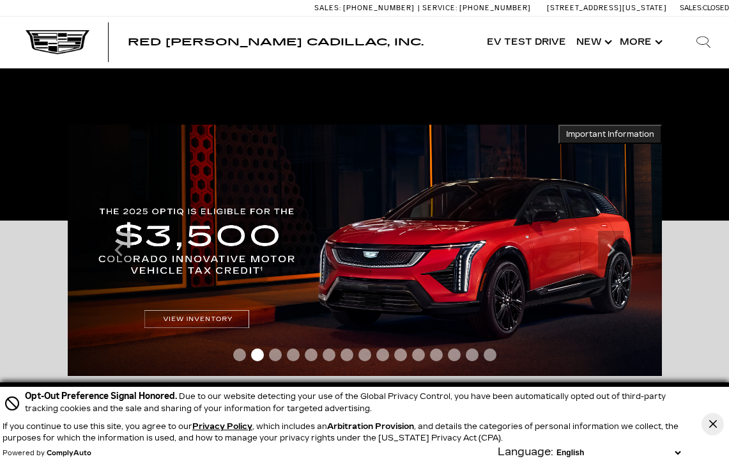
scroll to position [180, 0]
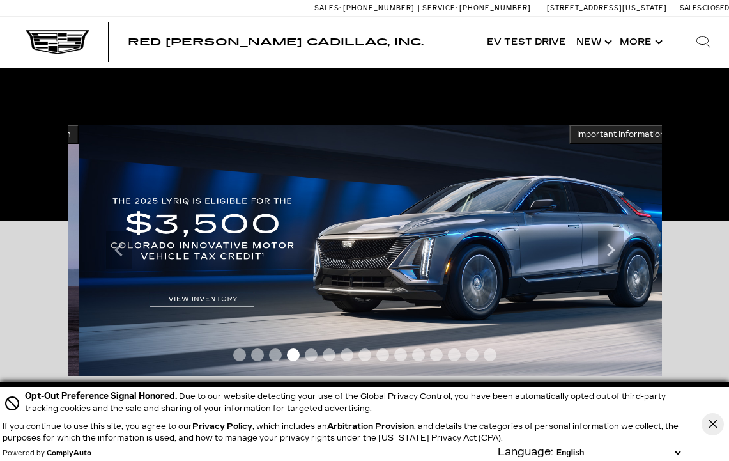
click at [693, 268] on div "Accessible Carousel Important Information Hide Information Important Information" at bounding box center [364, 346] width 729 height 251
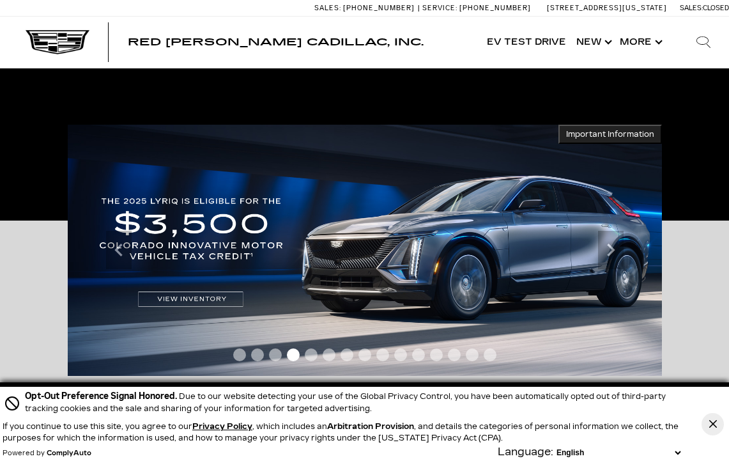
click at [615, 247] on icon "Next" at bounding box center [611, 250] width 26 height 26
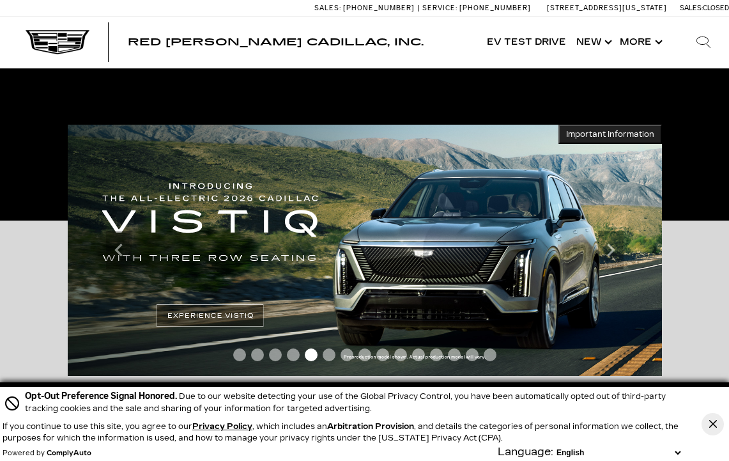
click at [619, 250] on icon "Next" at bounding box center [611, 250] width 26 height 26
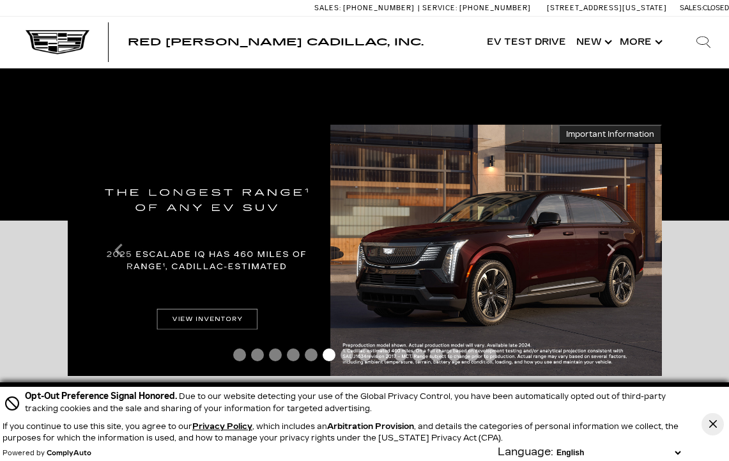
click at [621, 248] on icon "Next" at bounding box center [611, 250] width 26 height 26
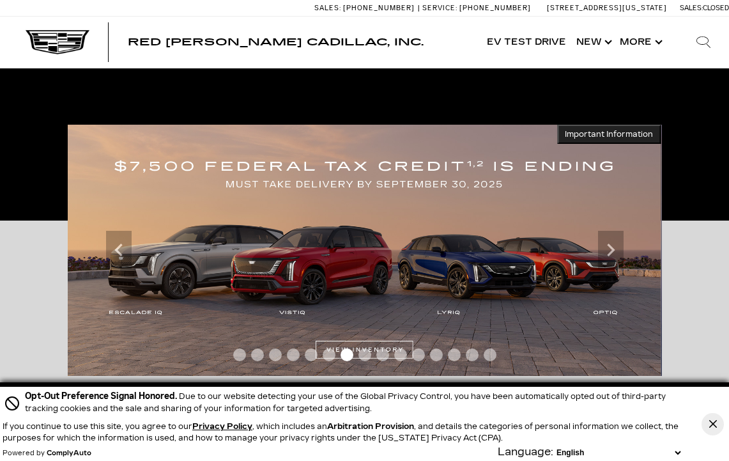
click at [615, 247] on icon "Next" at bounding box center [611, 250] width 26 height 26
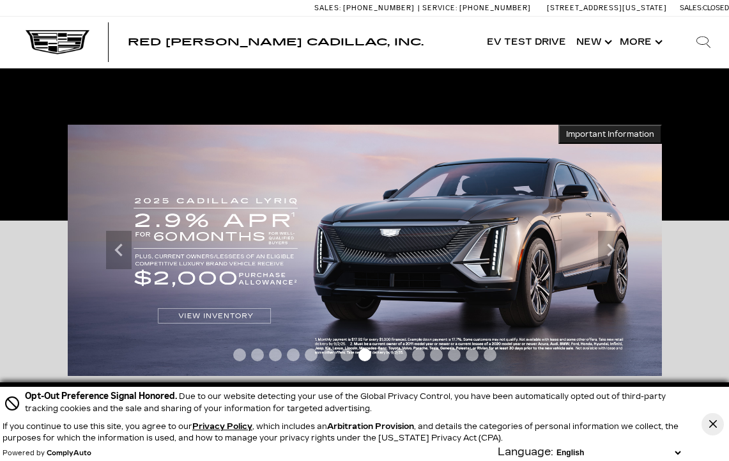
click at [124, 261] on icon "Previous" at bounding box center [119, 250] width 26 height 26
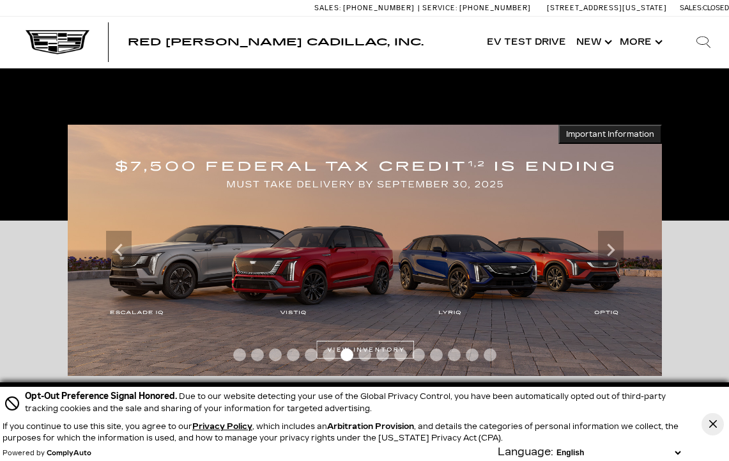
click at [609, 259] on icon "Next" at bounding box center [611, 250] width 26 height 26
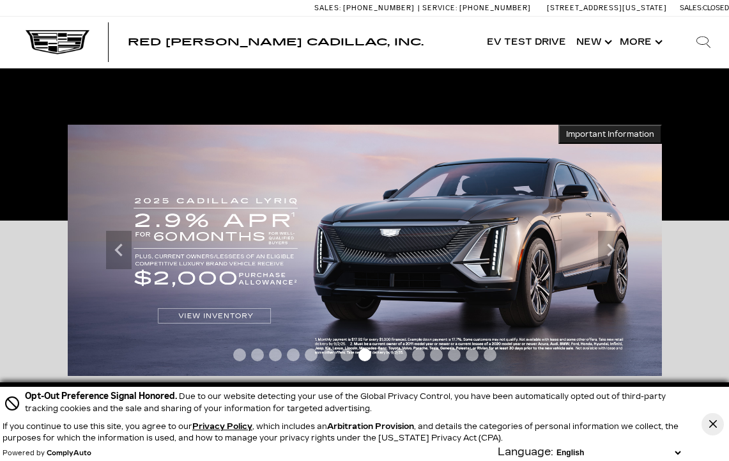
click at [615, 254] on icon "Next" at bounding box center [611, 250] width 26 height 26
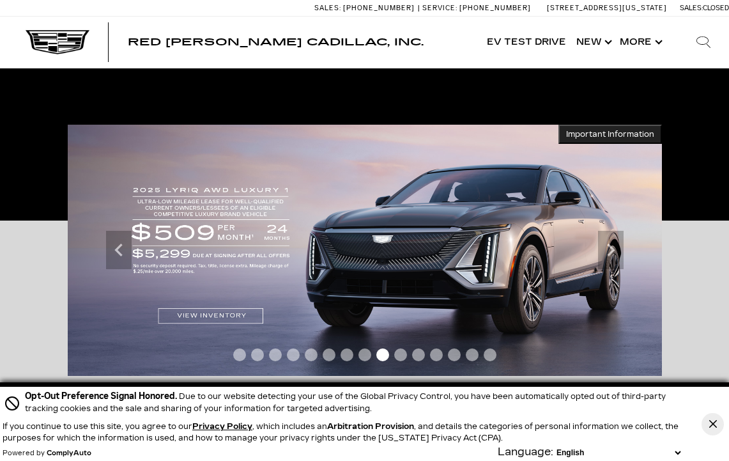
click at [618, 253] on icon "Next" at bounding box center [611, 250] width 26 height 26
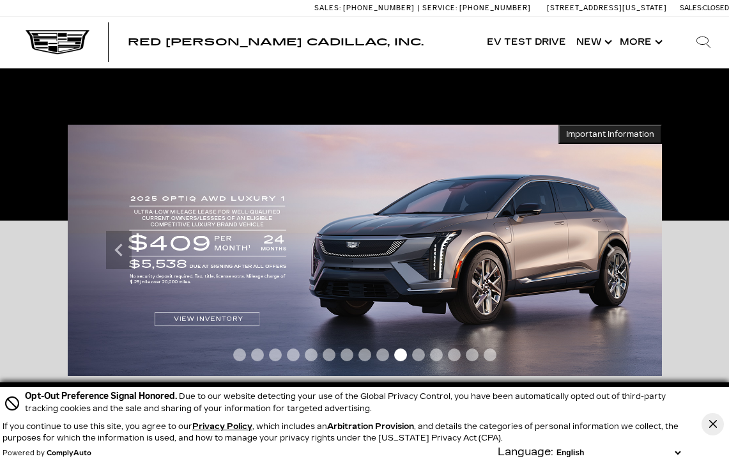
scroll to position [180, 10]
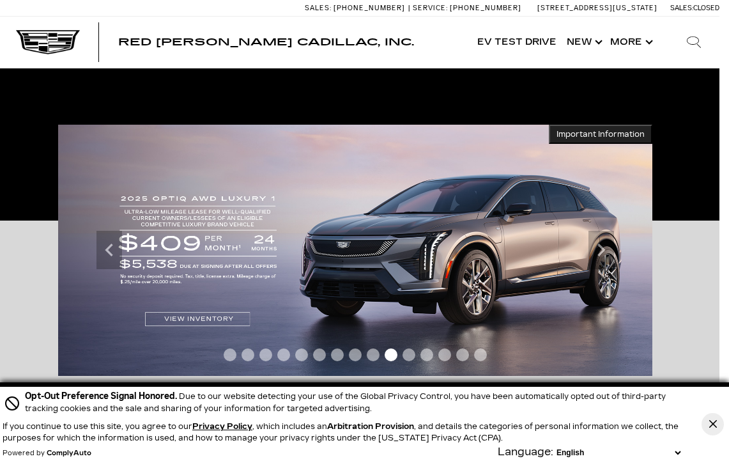
click at [601, 256] on icon "Next" at bounding box center [602, 250] width 26 height 26
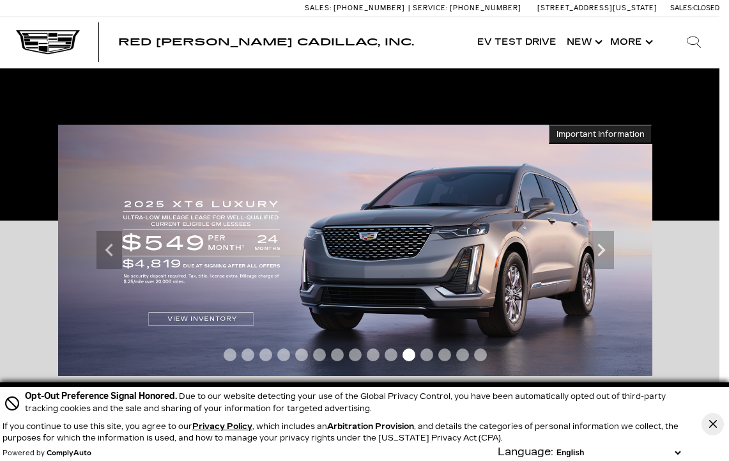
click at [592, 250] on icon "Next" at bounding box center [602, 250] width 26 height 26
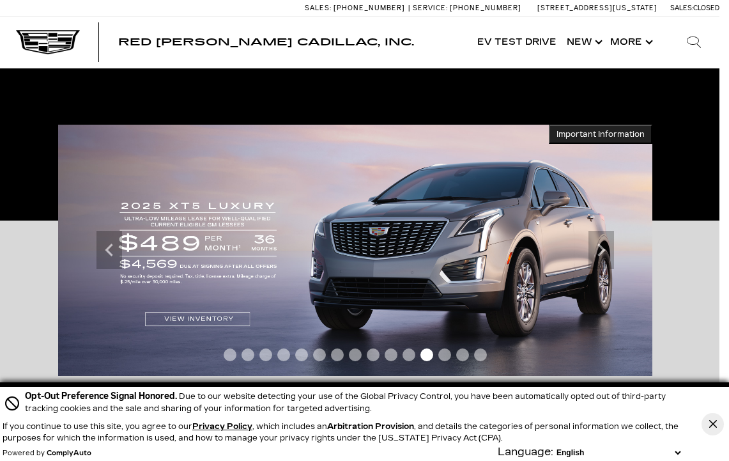
click at [598, 249] on icon "Next" at bounding box center [602, 250] width 26 height 26
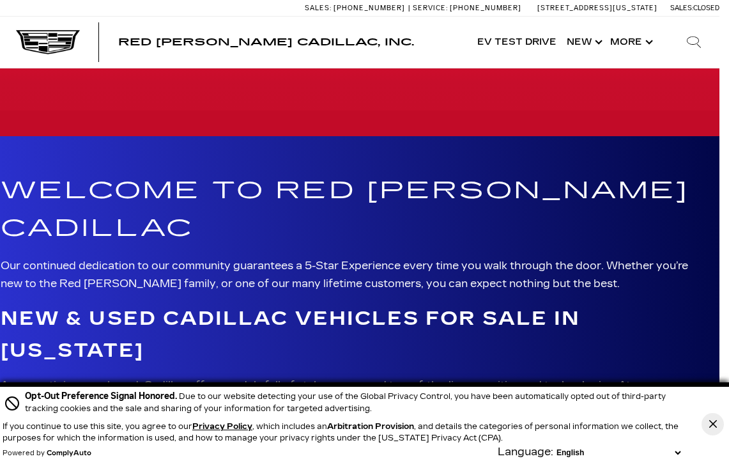
scroll to position [2273, 10]
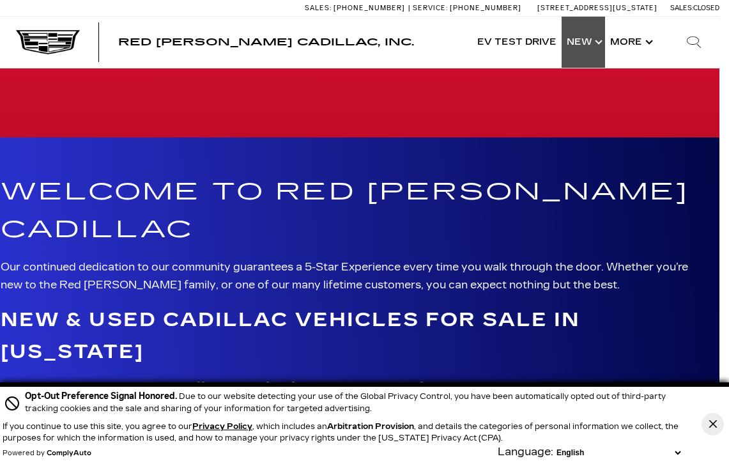
click at [591, 36] on link "Show New" at bounding box center [583, 42] width 43 height 51
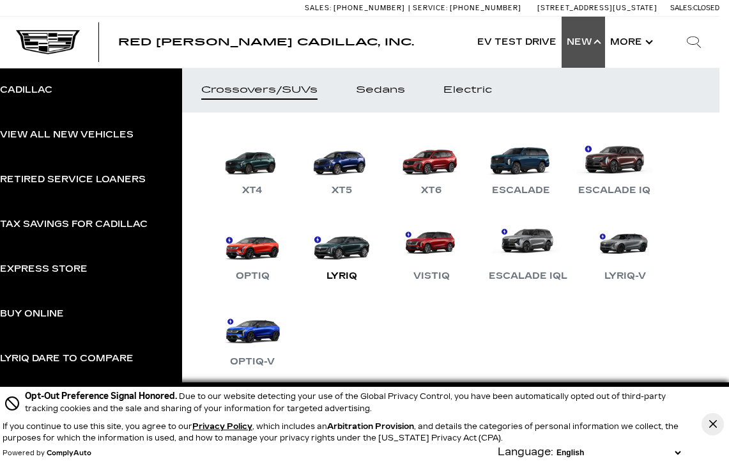
click at [341, 255] on link "LYRIQ" at bounding box center [342, 250] width 77 height 66
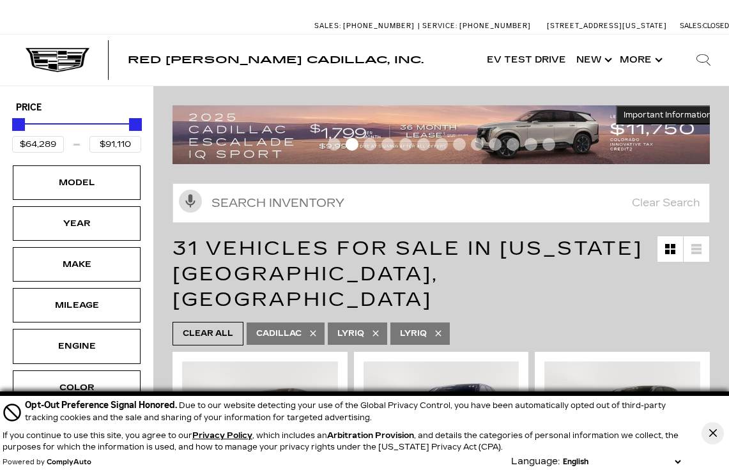
click at [80, 37] on div "Red [PERSON_NAME] Cadillac, Inc. EV Test Drive Show New Cadillac Crossovers/SUV…" at bounding box center [364, 60] width 729 height 51
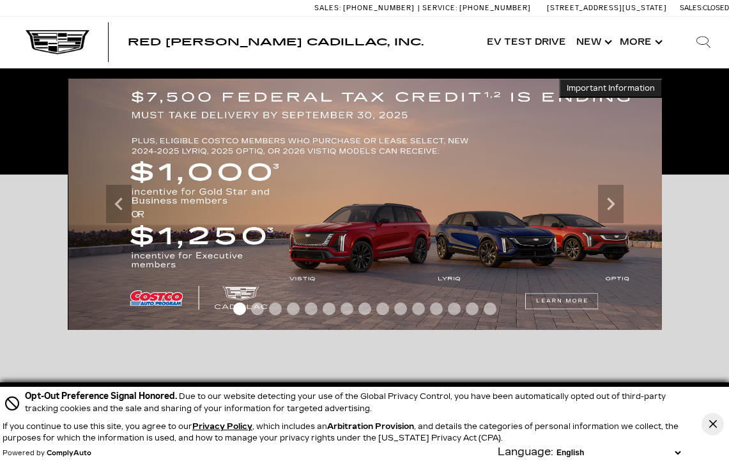
scroll to position [228, 0]
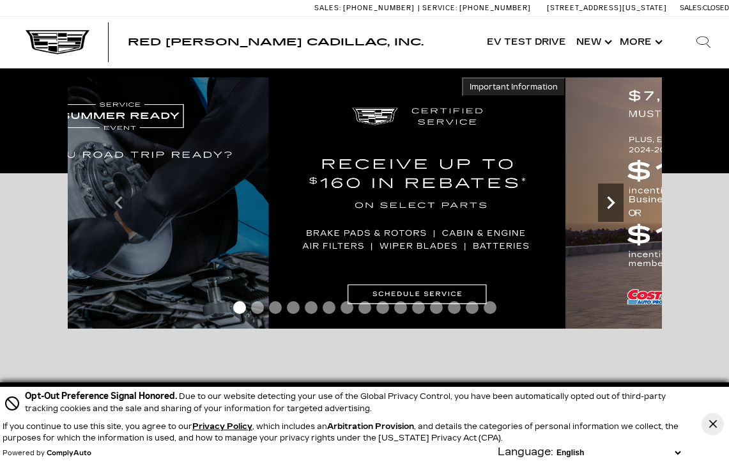
click at [606, 204] on icon "Next" at bounding box center [611, 203] width 26 height 26
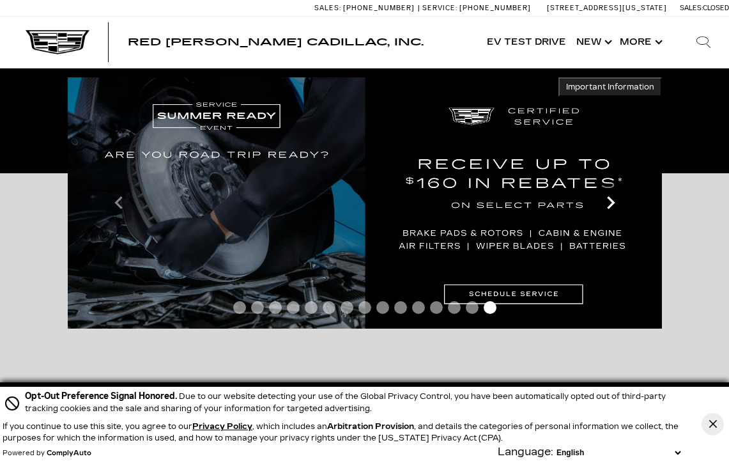
click at [609, 211] on icon "Next" at bounding box center [611, 203] width 26 height 26
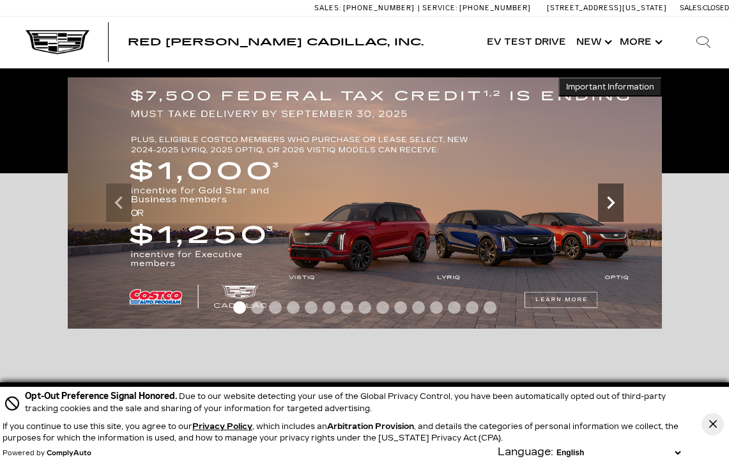
click at [613, 205] on icon "Next" at bounding box center [611, 203] width 26 height 26
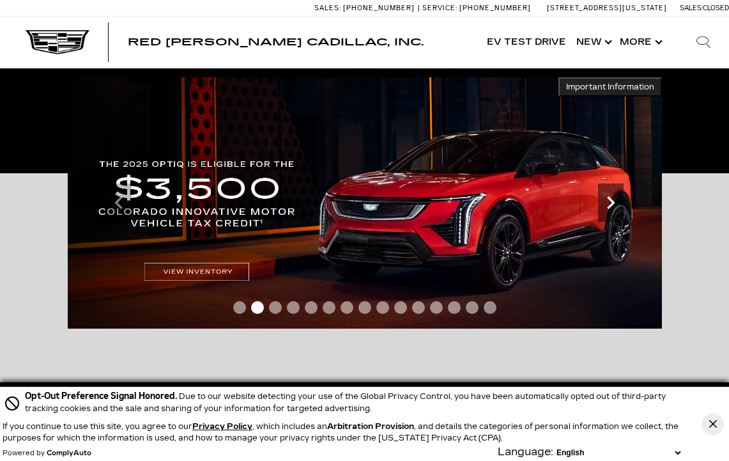
click at [615, 204] on icon "Next" at bounding box center [611, 203] width 26 height 26
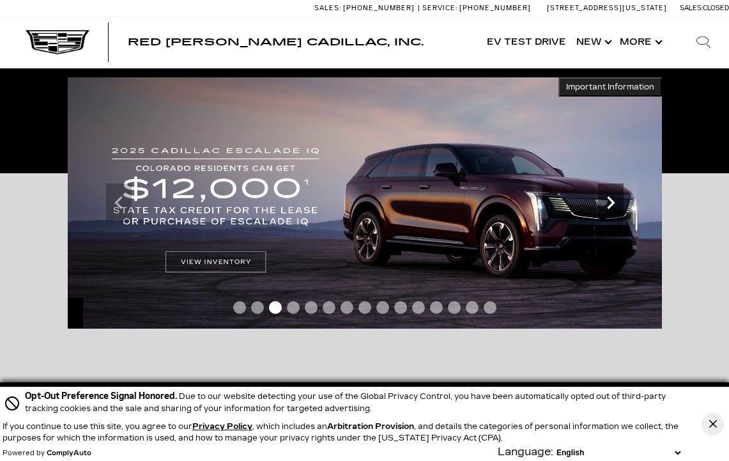
click at [235, 262] on img at bounding box center [365, 202] width 594 height 251
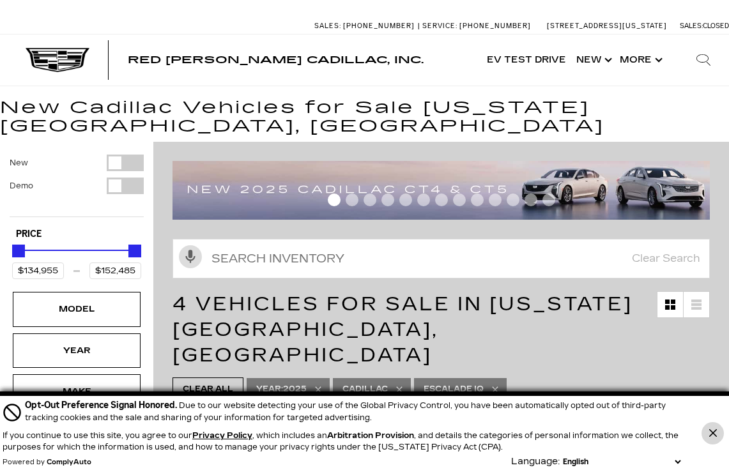
click at [720, 429] on button "Close Button" at bounding box center [713, 433] width 22 height 22
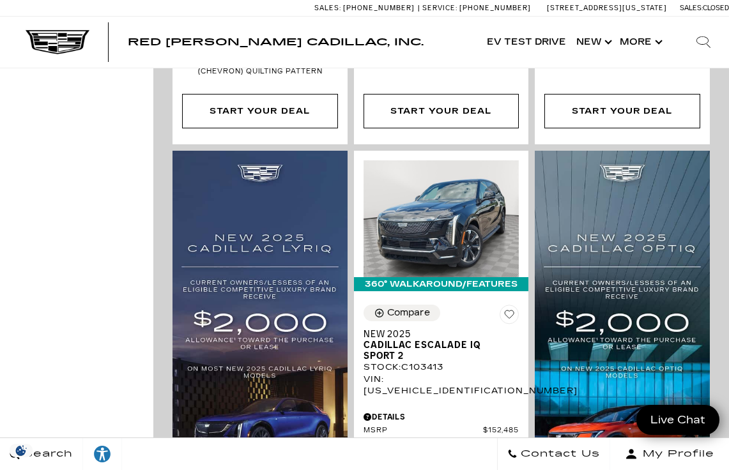
scroll to position [772, 0]
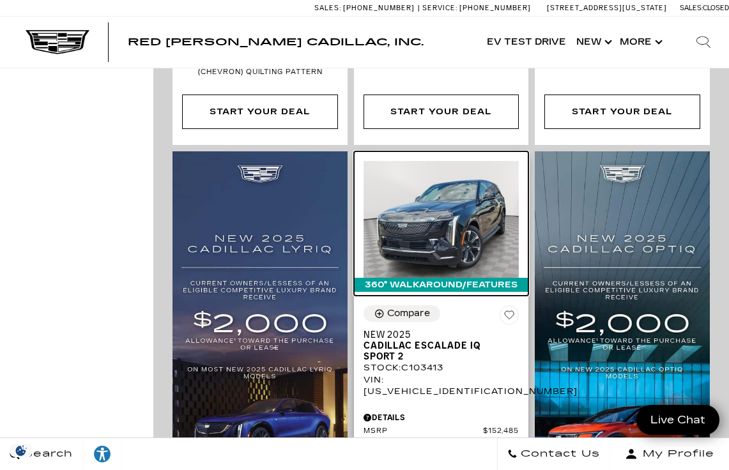
click at [458, 192] on img at bounding box center [442, 219] width 156 height 117
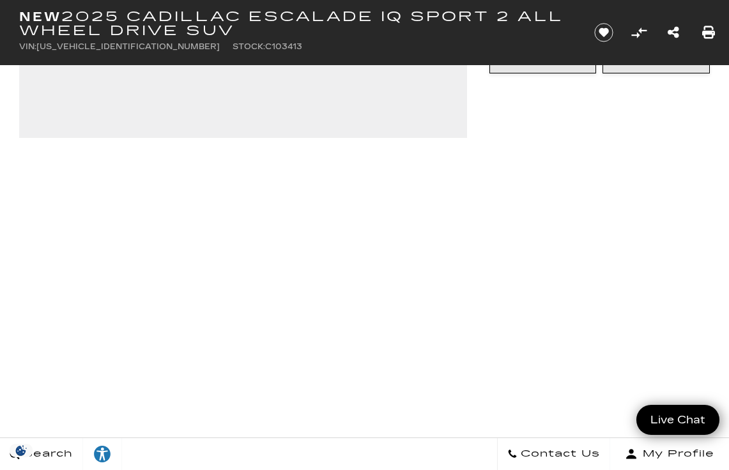
scroll to position [334, 0]
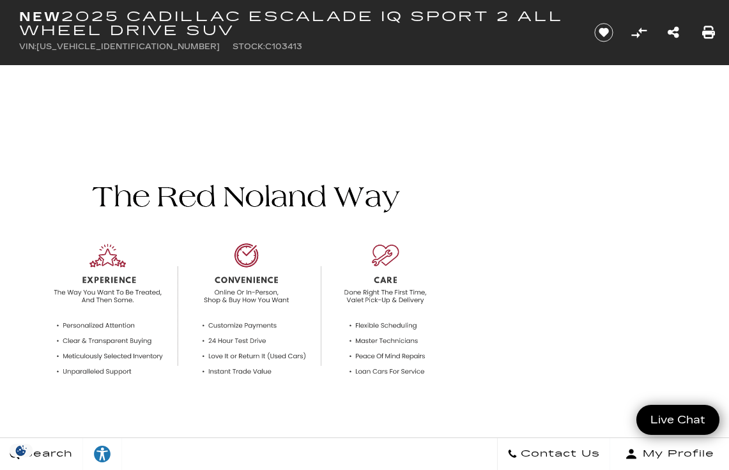
click at [658, 247] on div at bounding box center [364, 283] width 729 height 272
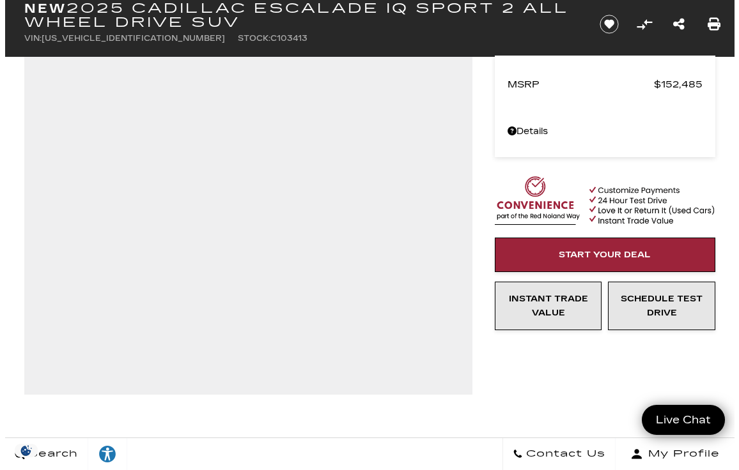
scroll to position [0, 0]
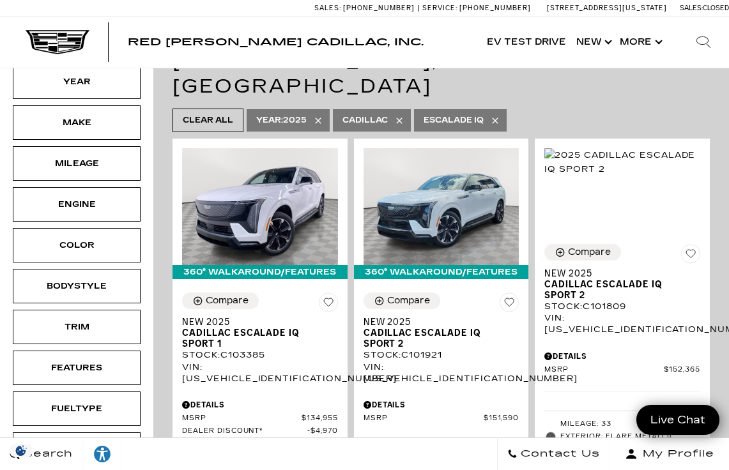
scroll to position [270, 0]
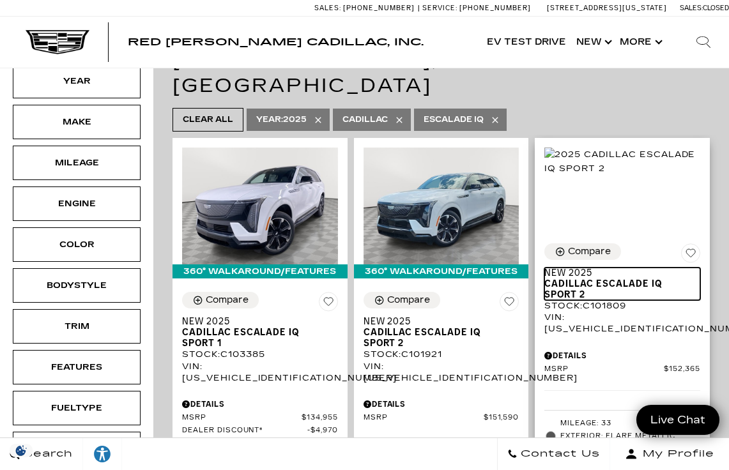
click at [638, 279] on span "Cadillac ESCALADE IQ Sport 2" at bounding box center [618, 290] width 146 height 22
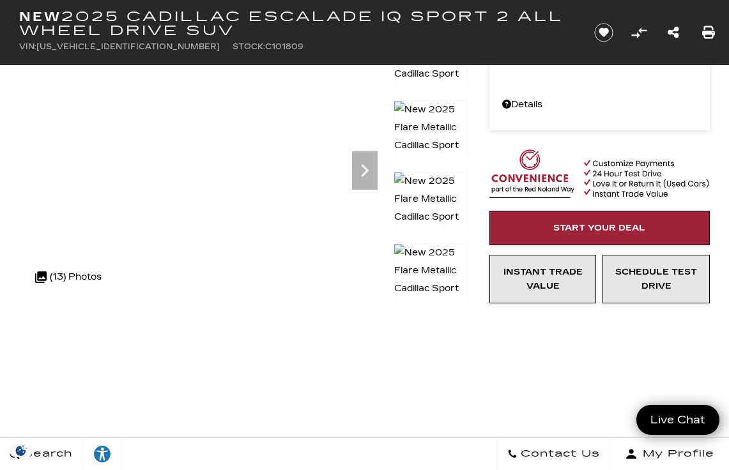
scroll to position [104, 0]
click at [258, 47] on img at bounding box center [138, 38] width 238 height 18
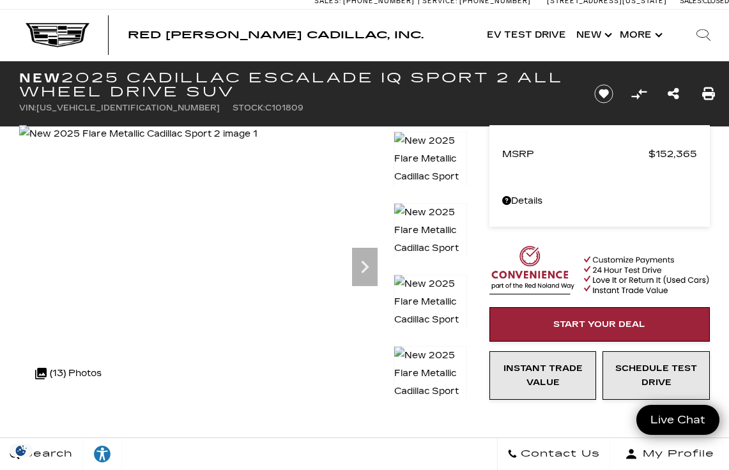
scroll to position [4, 0]
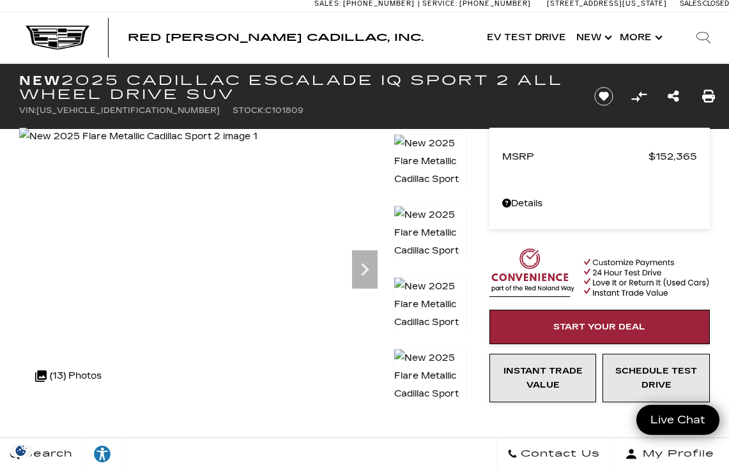
click at [374, 267] on icon "Next" at bounding box center [365, 270] width 26 height 26
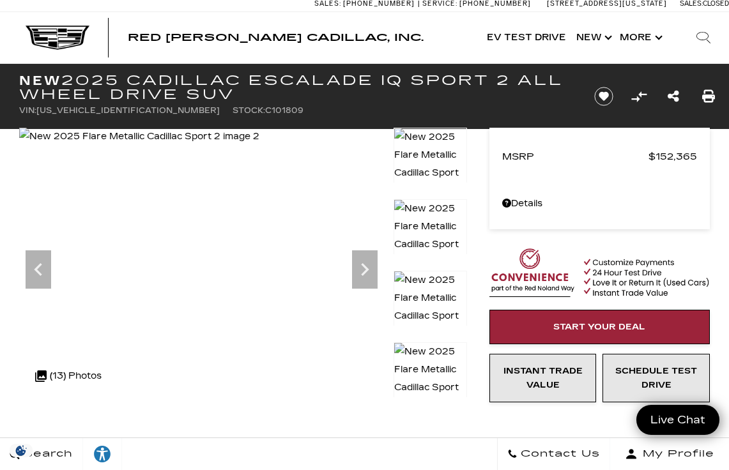
click at [371, 270] on icon "Next" at bounding box center [365, 270] width 26 height 26
click at [368, 265] on icon "Next" at bounding box center [365, 270] width 26 height 26
click at [372, 267] on icon "Next" at bounding box center [365, 270] width 26 height 26
click at [368, 275] on icon "Next" at bounding box center [365, 270] width 26 height 26
click at [370, 273] on icon "Next" at bounding box center [365, 270] width 26 height 26
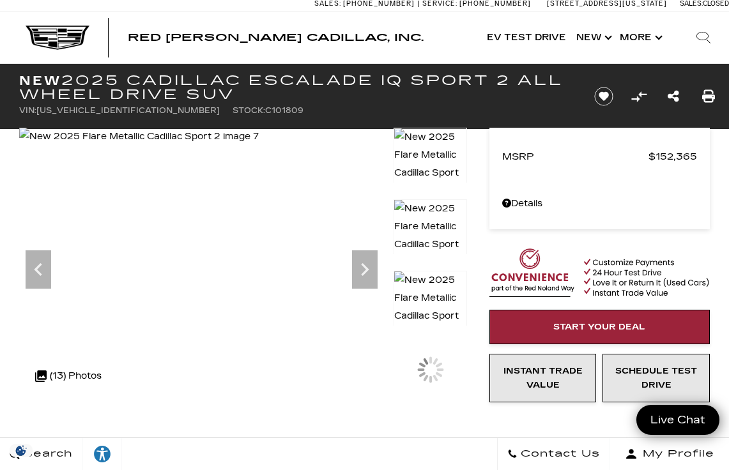
click at [373, 270] on icon "Next" at bounding box center [365, 270] width 26 height 26
click at [371, 271] on icon "Next" at bounding box center [365, 270] width 26 height 26
click at [368, 276] on icon "Next" at bounding box center [365, 270] width 26 height 26
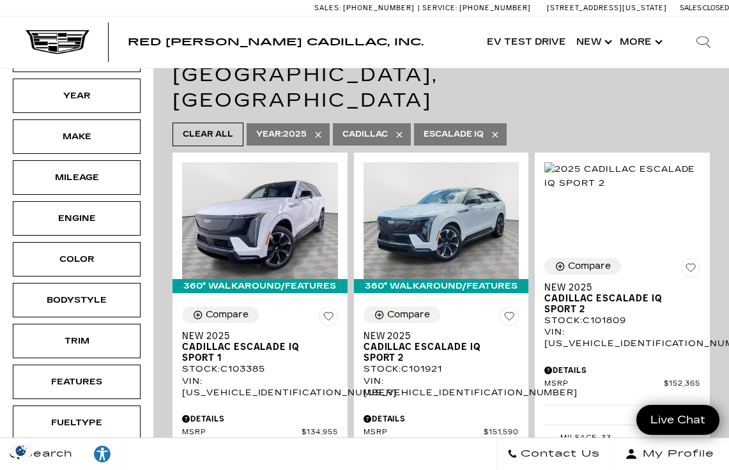
scroll to position [251, 0]
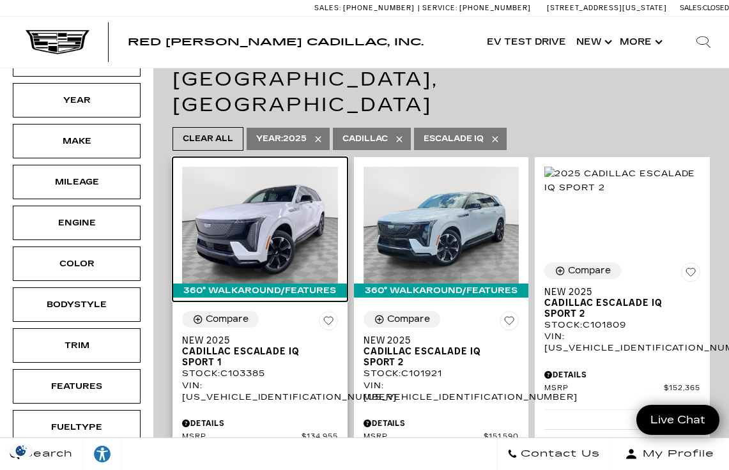
click at [272, 203] on img at bounding box center [260, 225] width 156 height 117
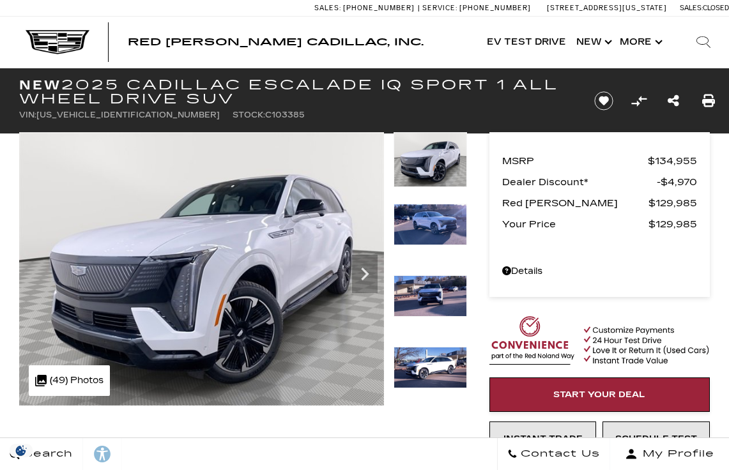
click at [362, 261] on icon "Next" at bounding box center [365, 274] width 26 height 26
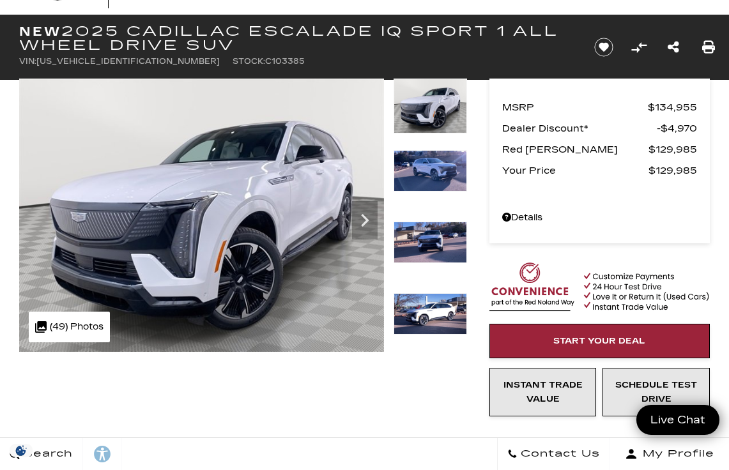
click at [363, 212] on icon "Next" at bounding box center [365, 221] width 26 height 26
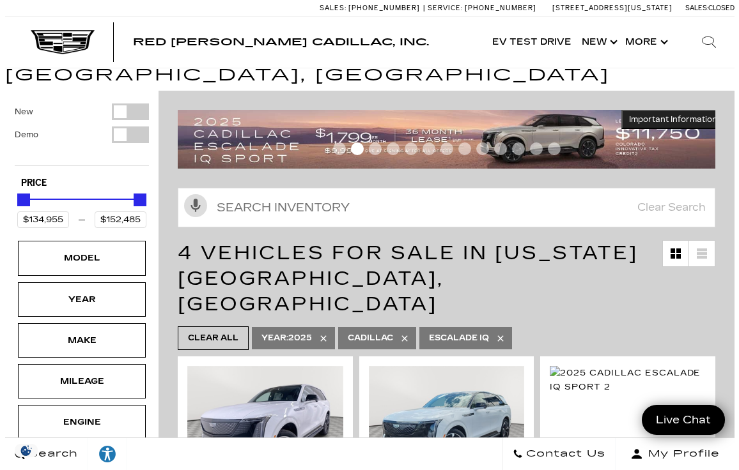
scroll to position [63, 0]
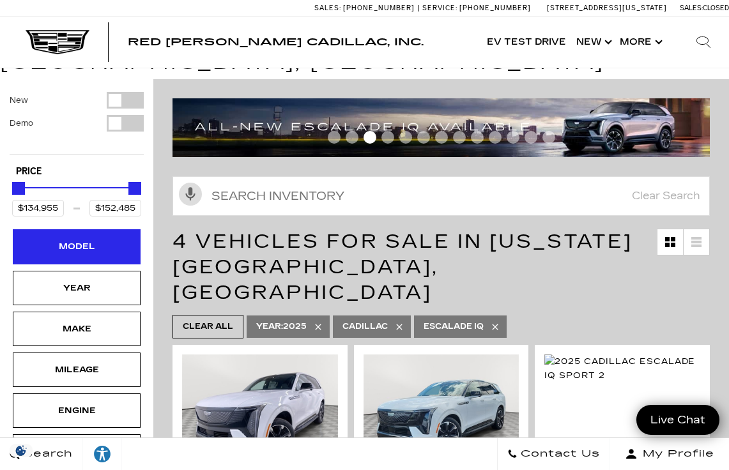
click at [75, 240] on div "Model" at bounding box center [77, 247] width 64 height 14
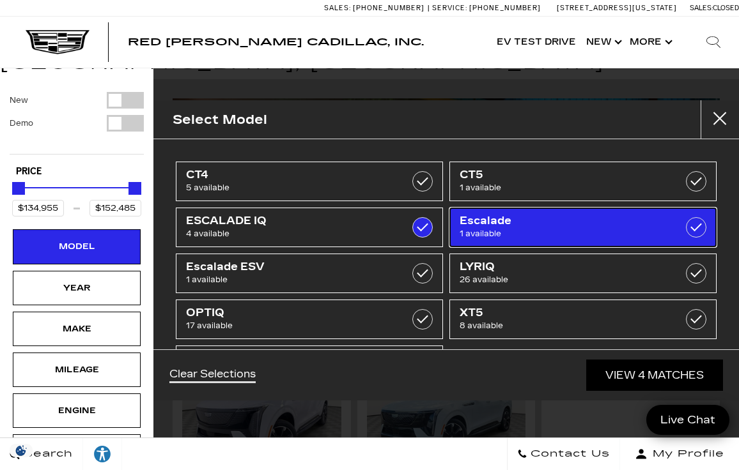
click at [686, 235] on label at bounding box center [696, 227] width 20 height 20
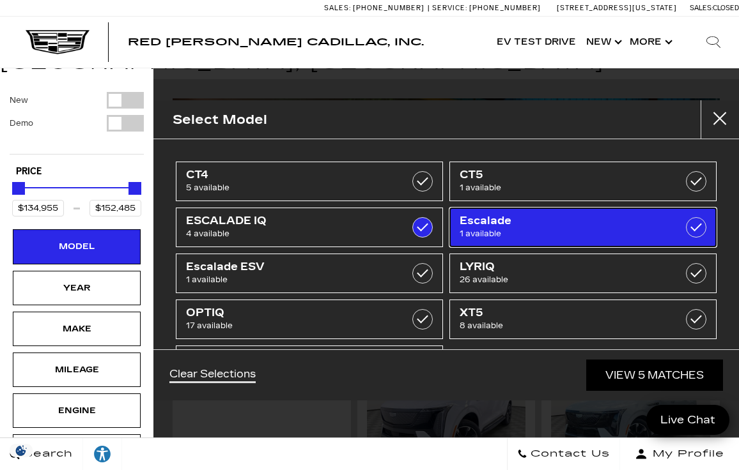
type input "$131,969"
checkbox input "true"
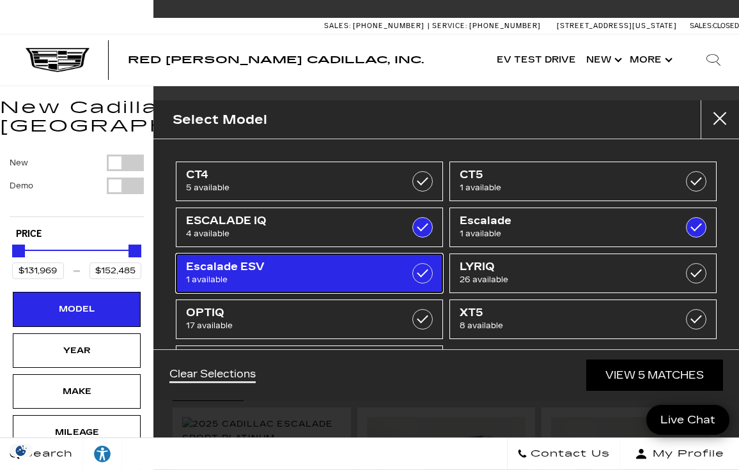
click at [421, 272] on label at bounding box center [422, 273] width 20 height 20
type input "$129,320"
checkbox input "true"
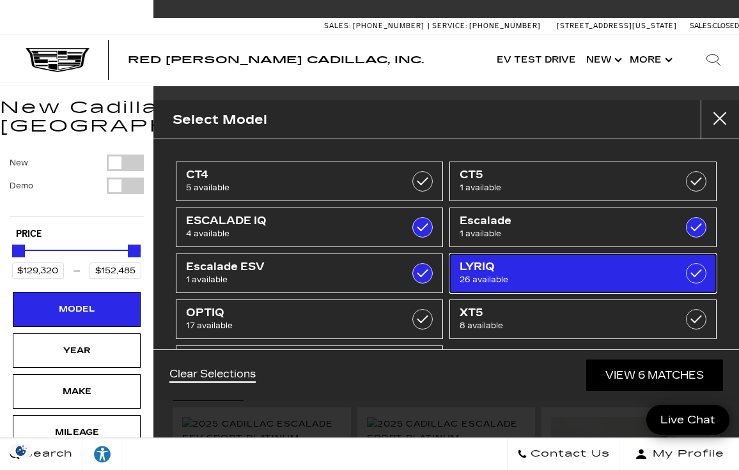
click at [688, 281] on label at bounding box center [696, 273] width 20 height 20
type input "$64,289"
checkbox input "true"
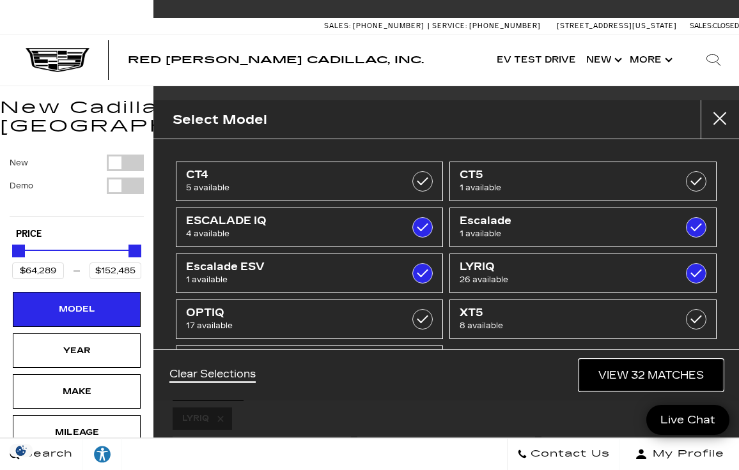
click at [669, 375] on link "View 32 Matches" at bounding box center [651, 375] width 144 height 31
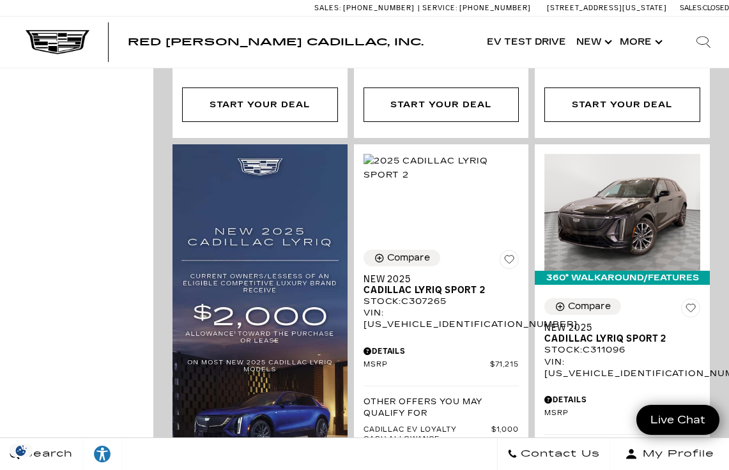
scroll to position [904, 0]
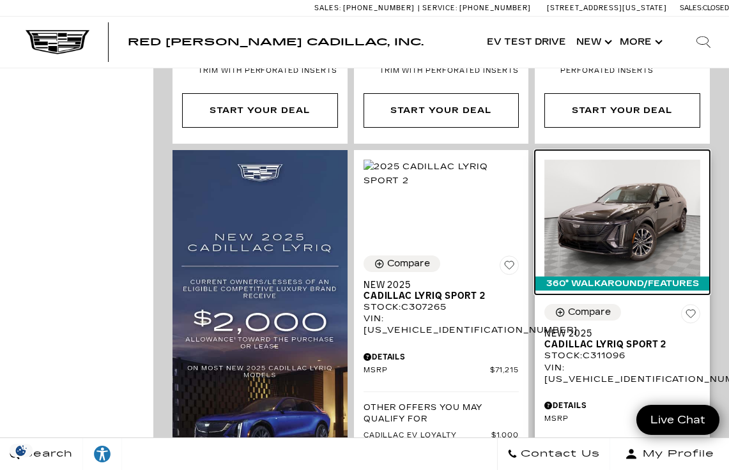
click at [623, 178] on img at bounding box center [623, 218] width 156 height 117
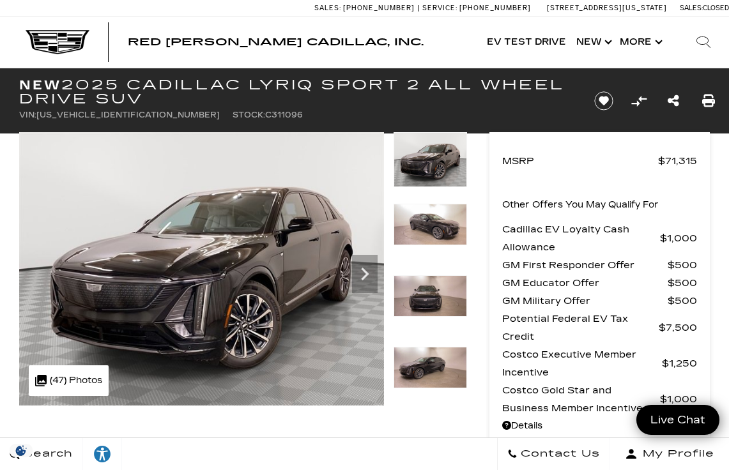
click at [355, 283] on icon "Next" at bounding box center [365, 274] width 26 height 26
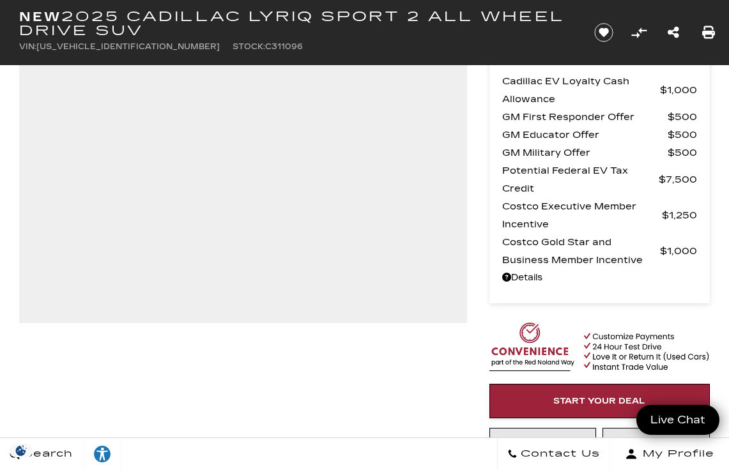
scroll to position [150, 0]
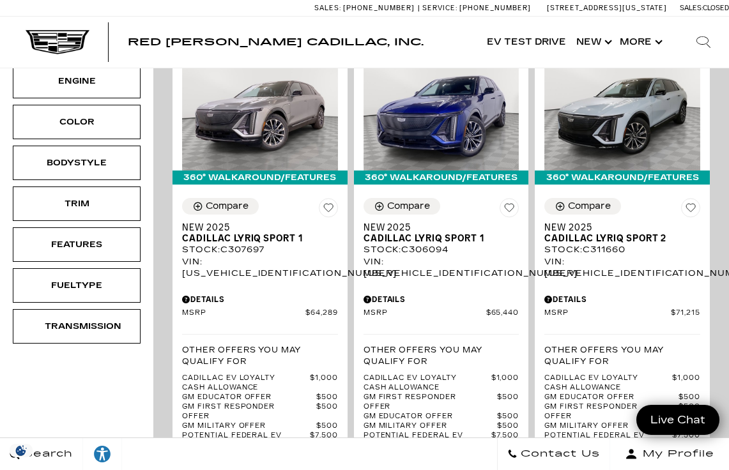
scroll to position [393, 0]
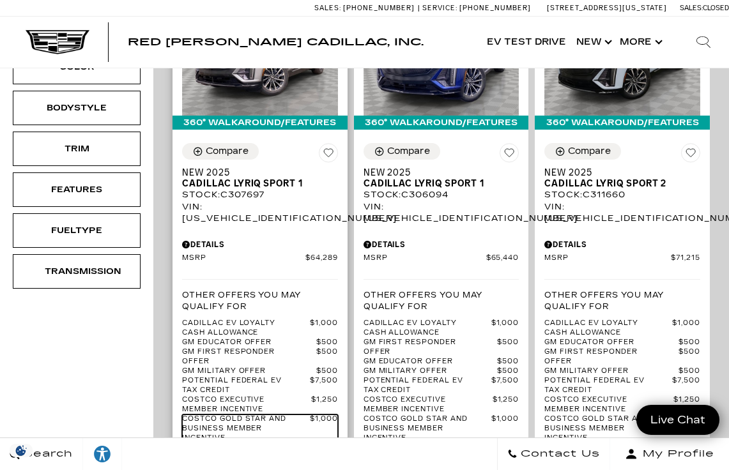
scroll to position [453, 0]
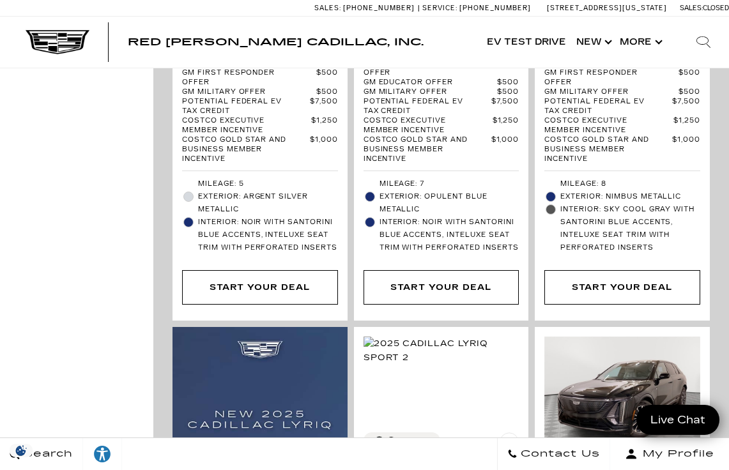
scroll to position [727, 0]
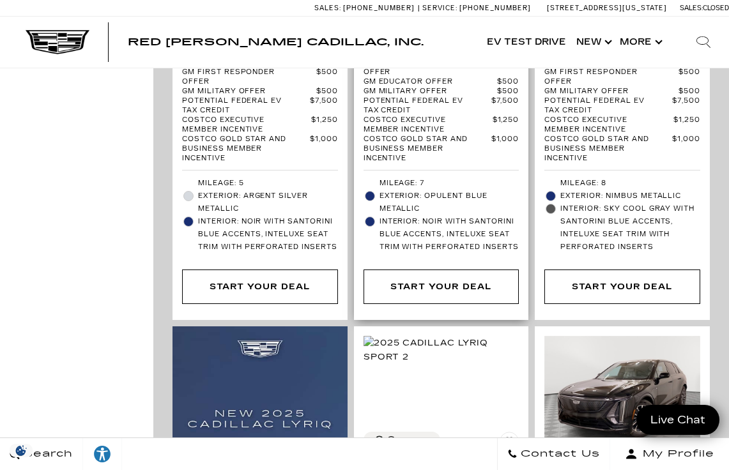
click at [410, 215] on span "Interior: Noir with Santorini Blue accents, Inteluxe seat trim with Perforated …" at bounding box center [450, 234] width 140 height 38
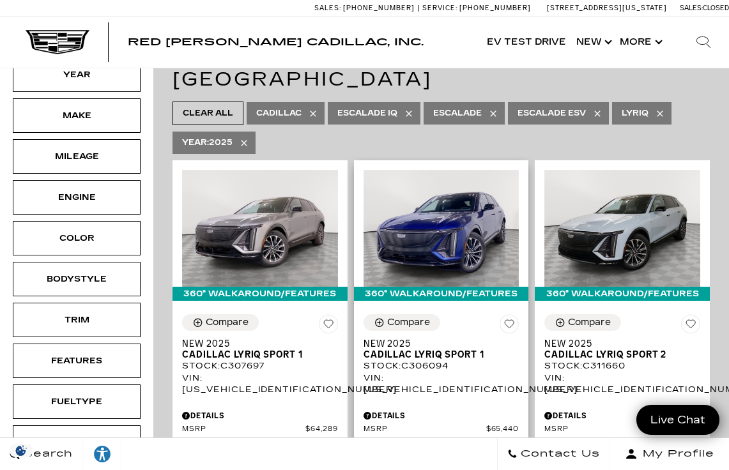
scroll to position [259, 0]
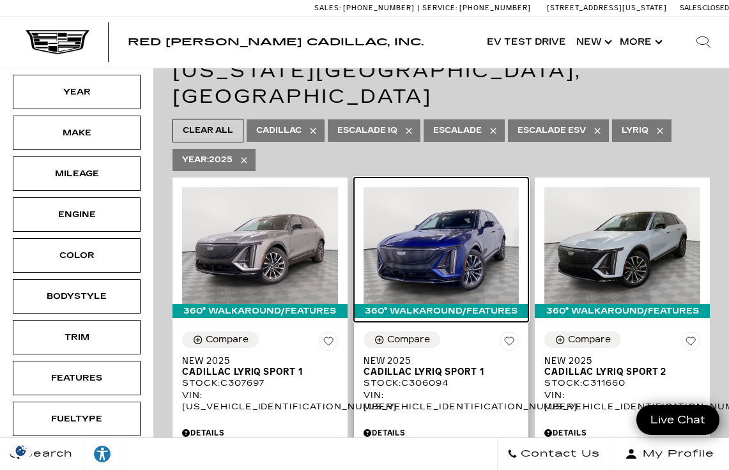
click at [442, 213] on img at bounding box center [442, 245] width 156 height 117
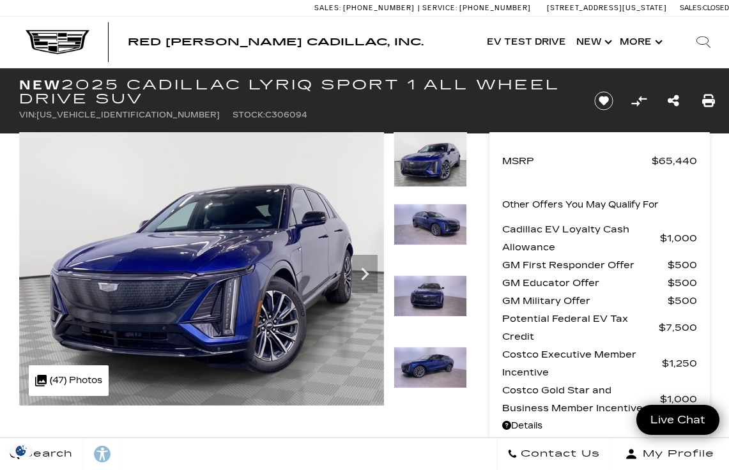
click at [182, 309] on img at bounding box center [201, 269] width 365 height 274
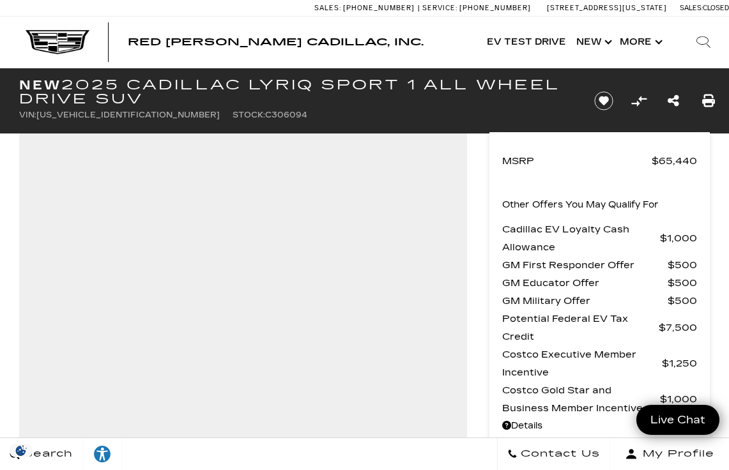
click at [699, 209] on div "MSRP $65,440 Other Offers You May Qualify For Cadillac EV Loyalty Cash Allowanc…" at bounding box center [600, 292] width 221 height 320
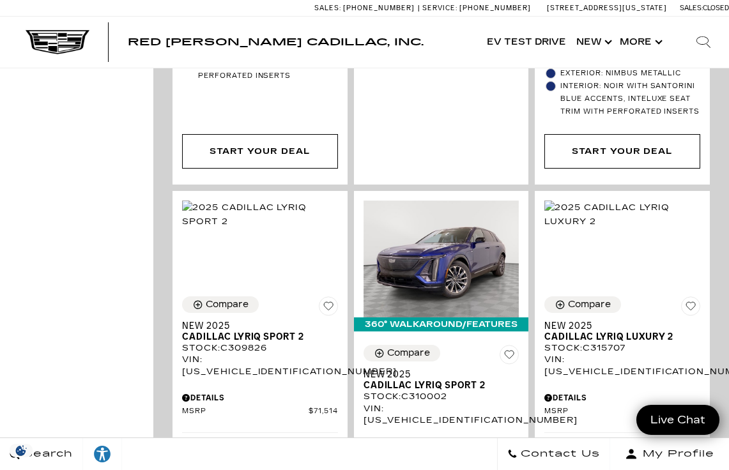
scroll to position [2096, 0]
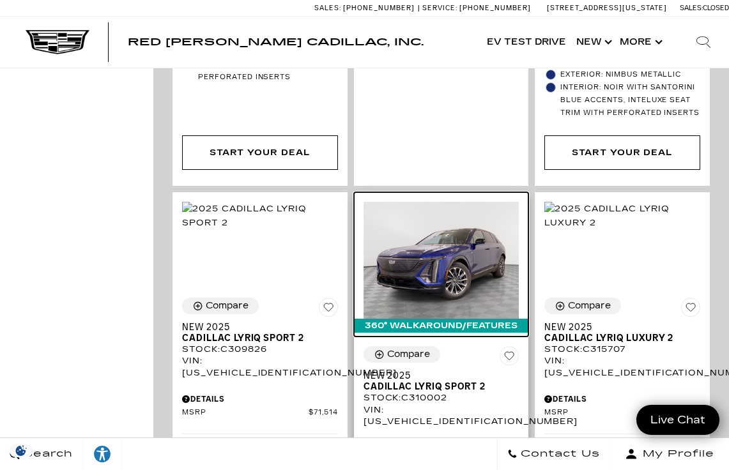
click at [419, 202] on img at bounding box center [442, 260] width 156 height 117
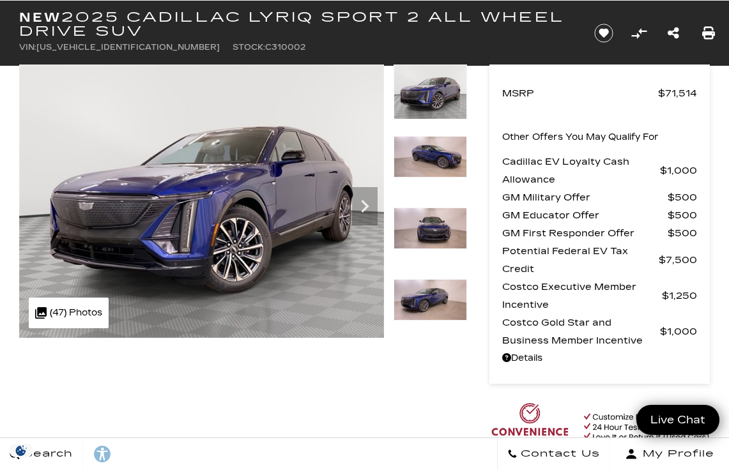
click at [366, 206] on icon "Next" at bounding box center [365, 207] width 26 height 26
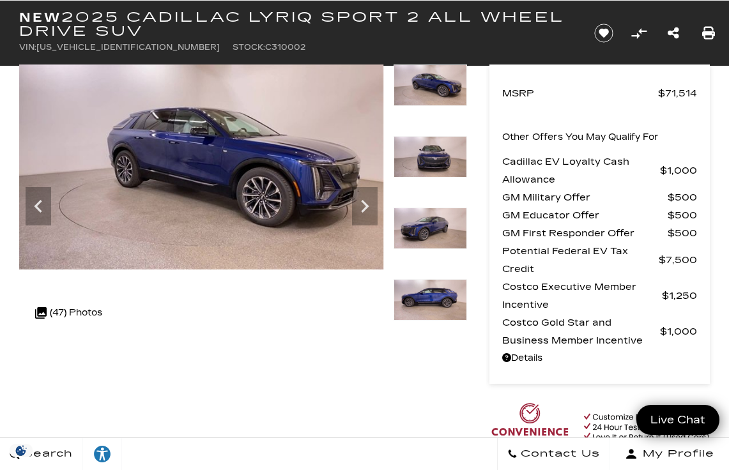
click at [365, 213] on icon "Next" at bounding box center [365, 207] width 26 height 26
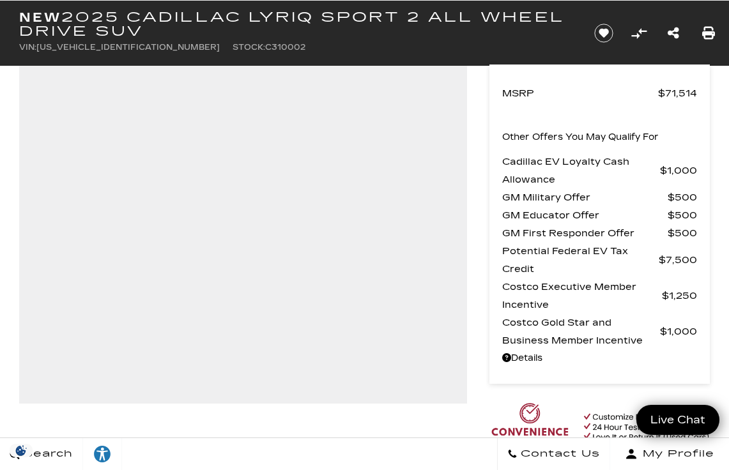
click at [483, 192] on div "360 WalkAround Powered By SpinCar" at bounding box center [243, 234] width 486 height 339
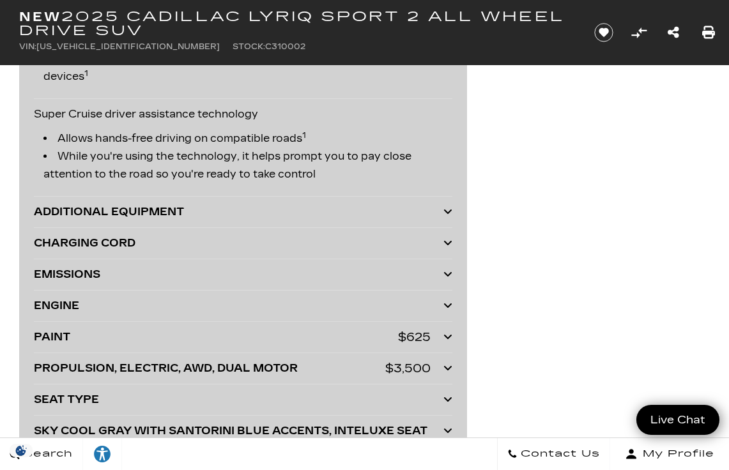
scroll to position [3580, 0]
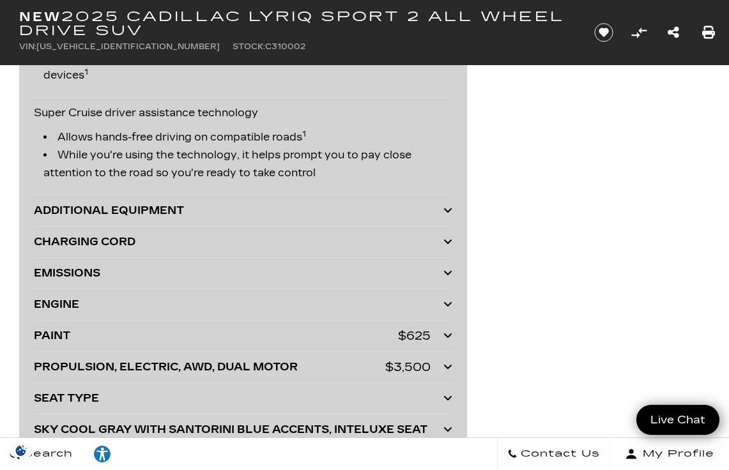
click at [441, 202] on div "ADDITIONAL EQUIPMENT" at bounding box center [239, 211] width 410 height 18
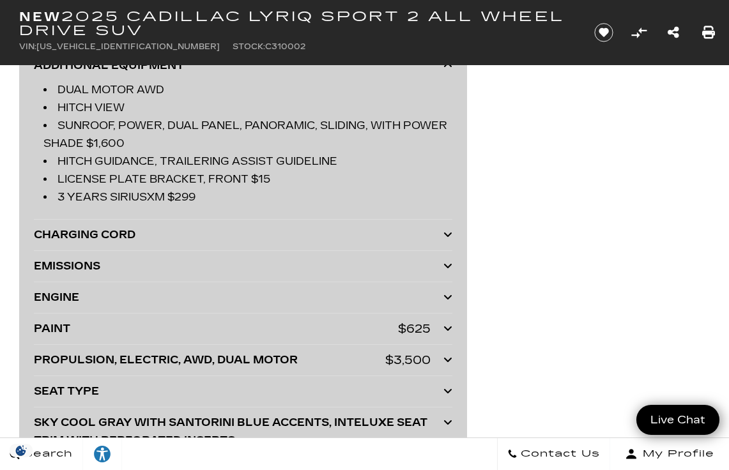
scroll to position [3729, 0]
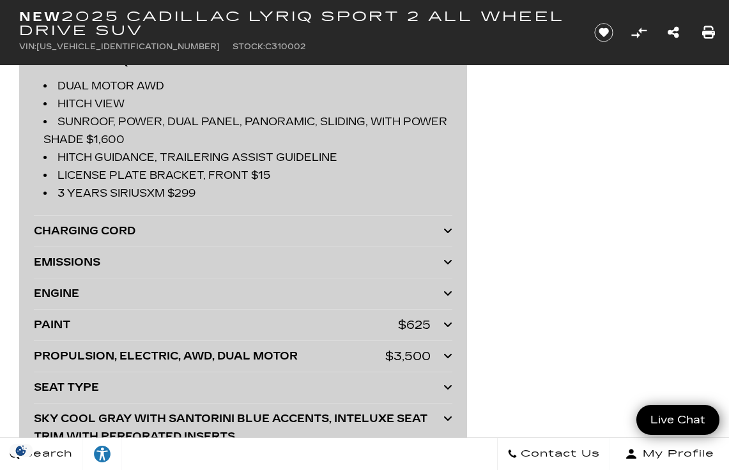
click at [447, 230] on icon at bounding box center [448, 231] width 9 height 10
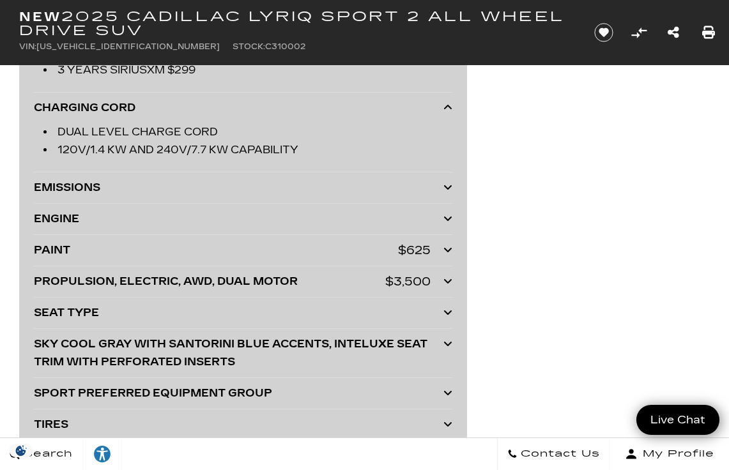
scroll to position [3855, 0]
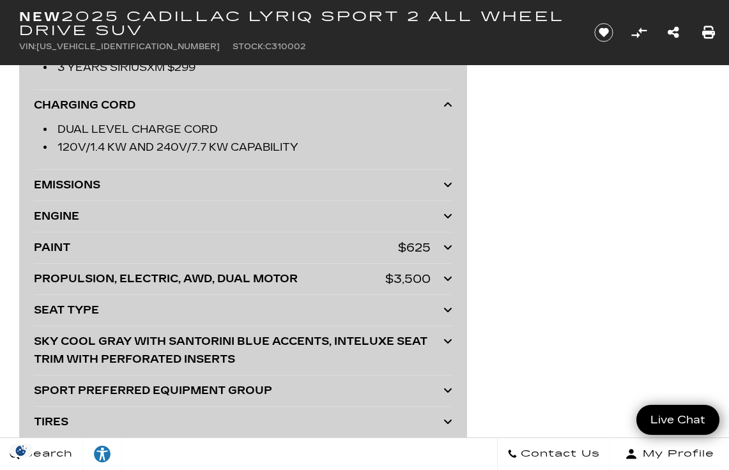
click at [447, 189] on div at bounding box center [448, 185] width 9 height 18
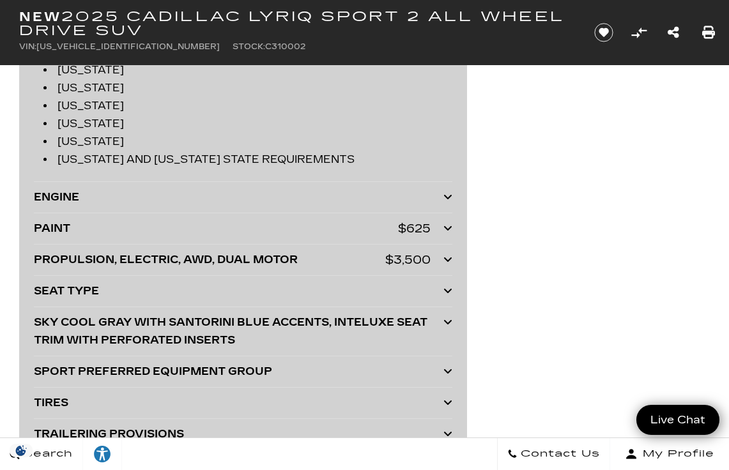
scroll to position [4174, 0]
click at [440, 204] on div "ENGINE" at bounding box center [239, 197] width 410 height 18
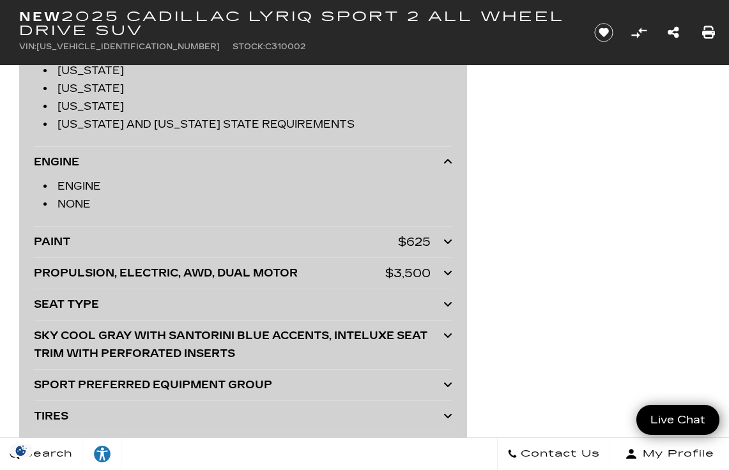
scroll to position [4209, 0]
click at [451, 241] on icon at bounding box center [448, 241] width 9 height 10
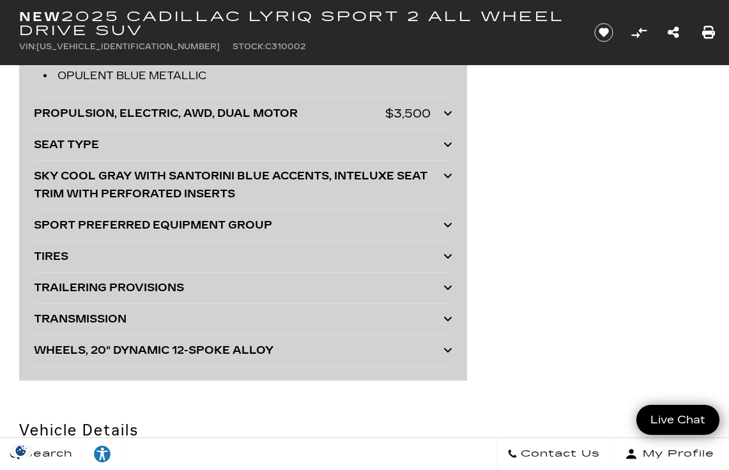
scroll to position [4401, 0]
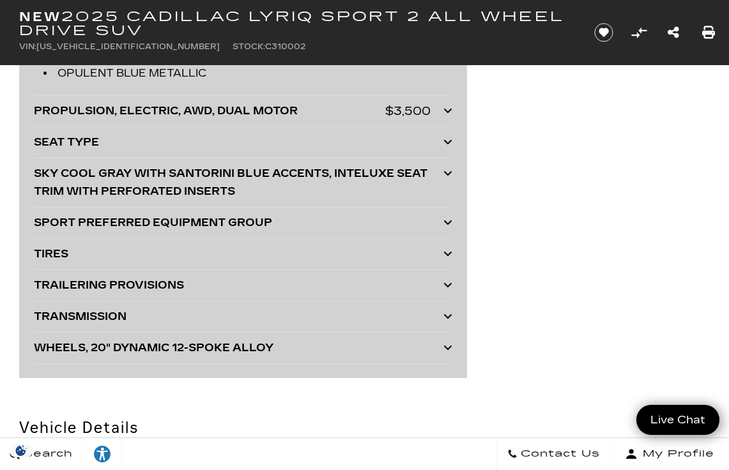
click at [447, 118] on div at bounding box center [448, 111] width 9 height 18
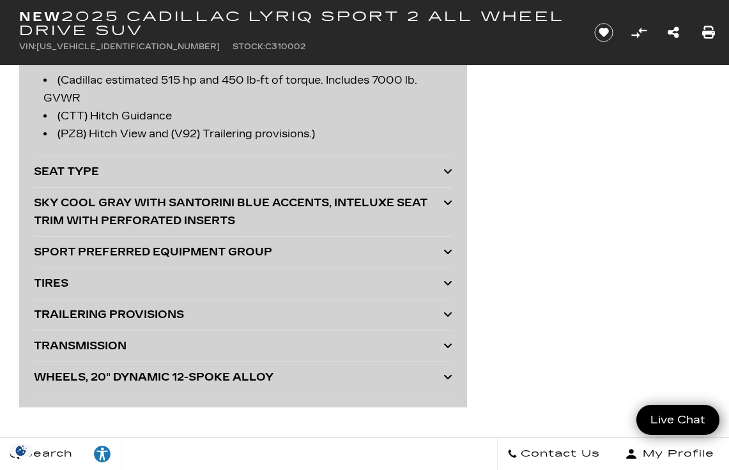
scroll to position [4457, 0]
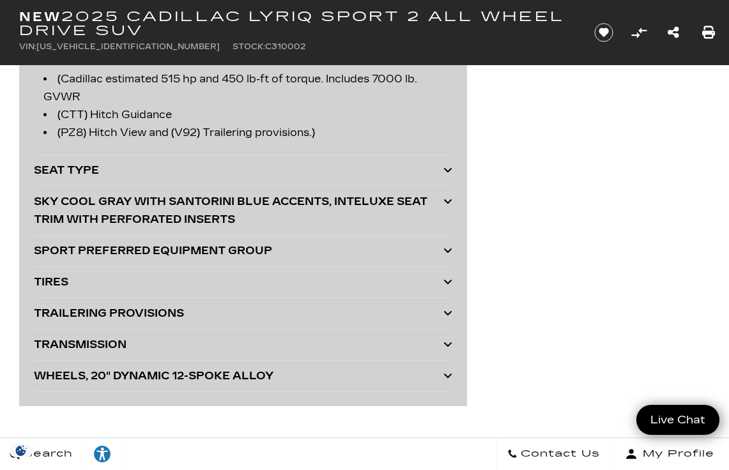
click at [447, 173] on icon at bounding box center [448, 170] width 9 height 10
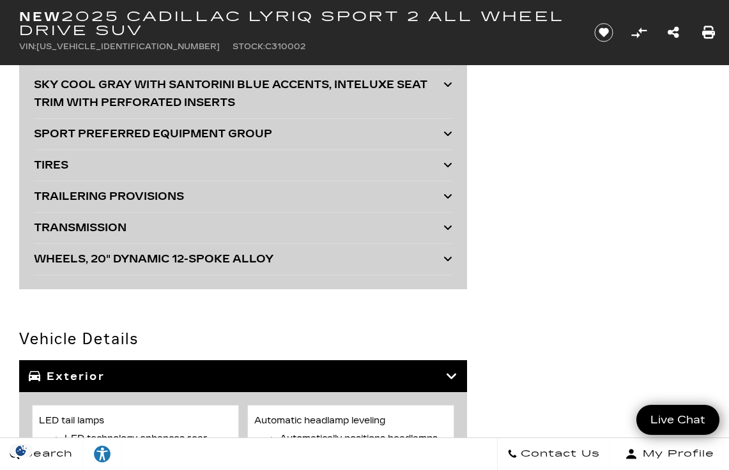
scroll to position [4624, 0]
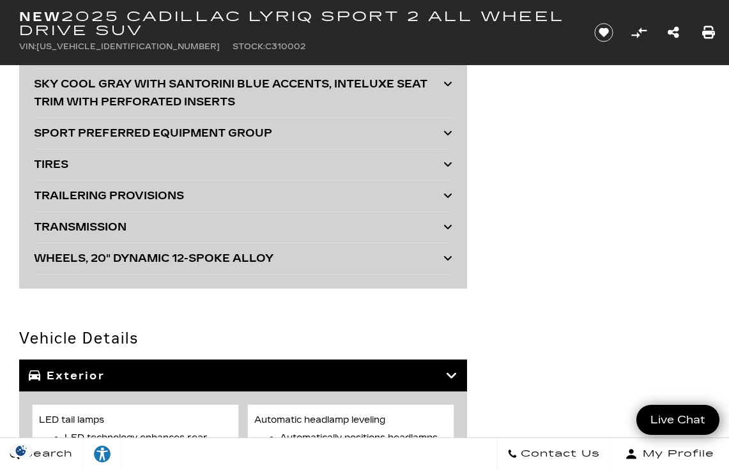
click at [447, 137] on icon at bounding box center [448, 133] width 9 height 10
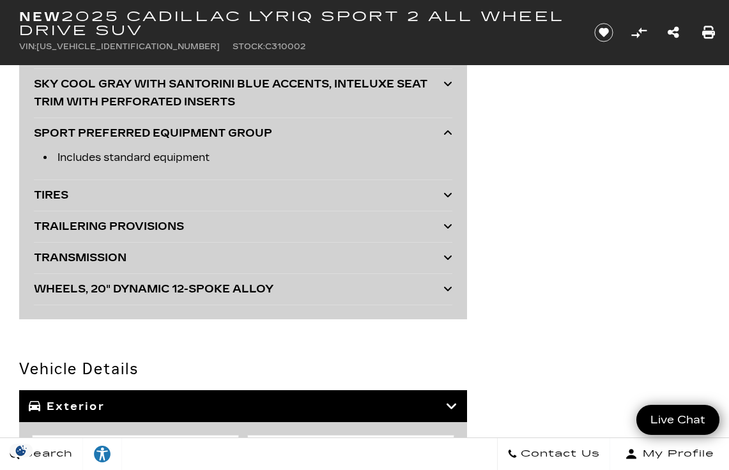
click at [447, 194] on icon at bounding box center [448, 195] width 9 height 10
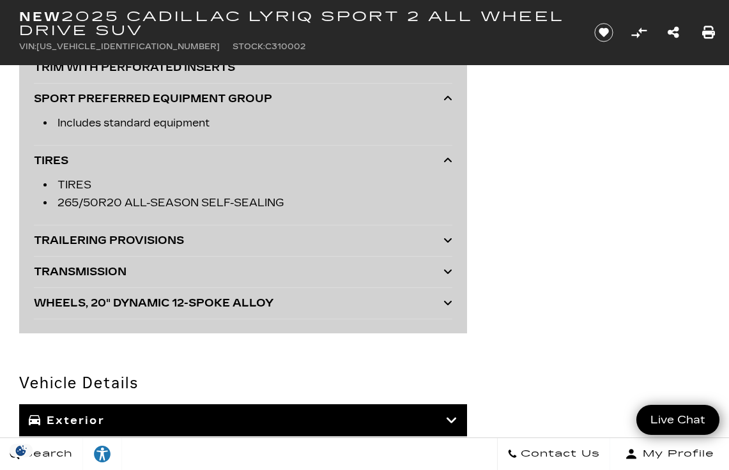
scroll to position [4659, 0]
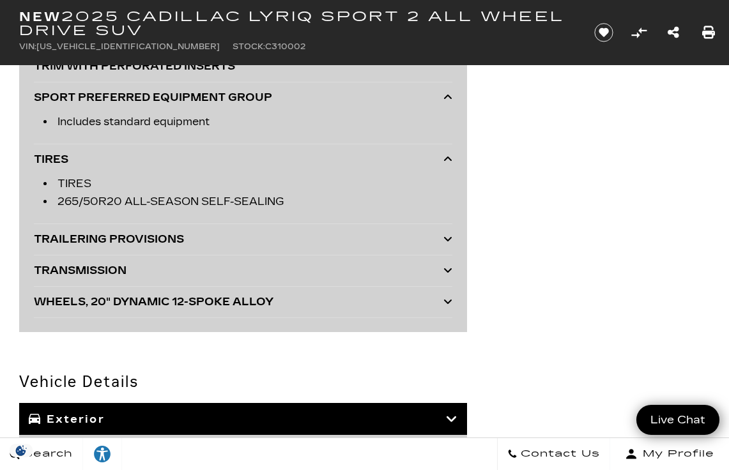
click at [447, 244] on div at bounding box center [448, 240] width 9 height 18
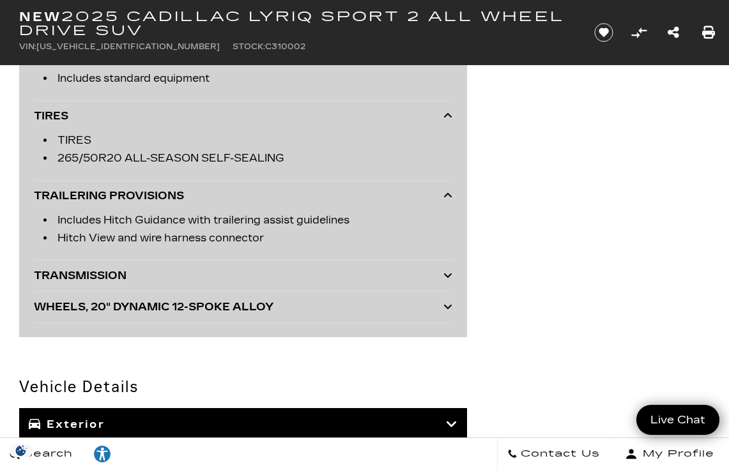
scroll to position [4734, 0]
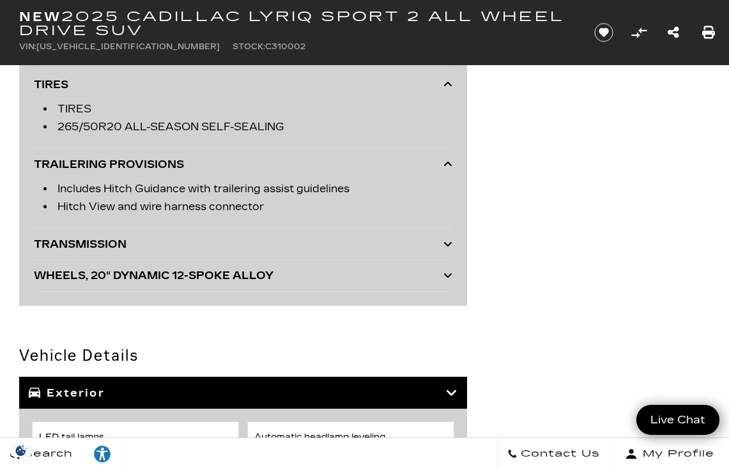
click at [447, 244] on icon at bounding box center [448, 244] width 9 height 10
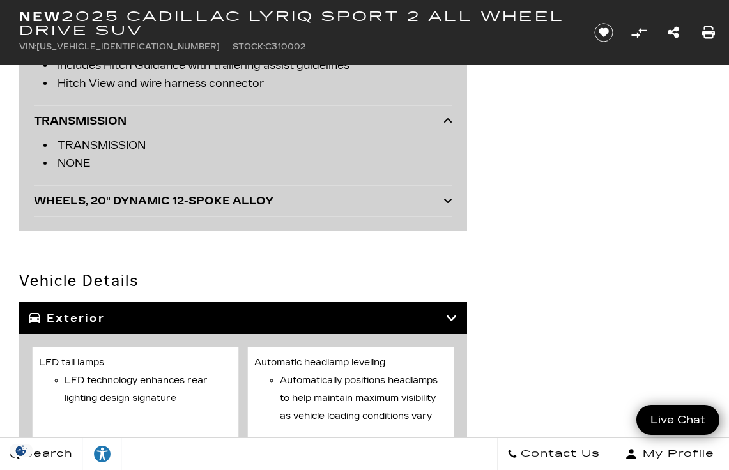
scroll to position [4858, 0]
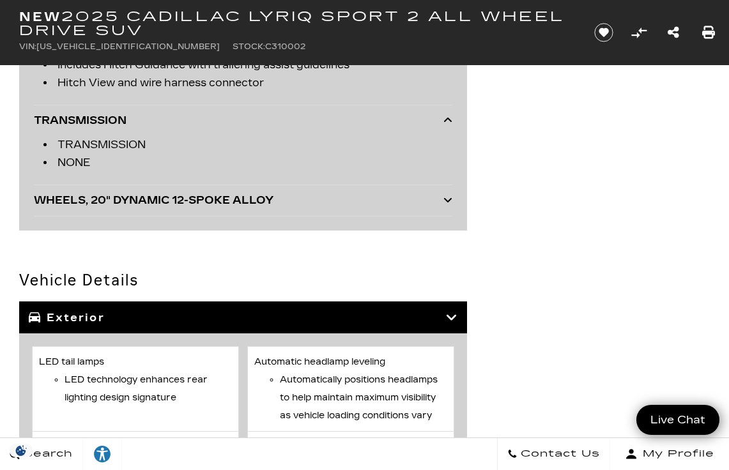
click at [447, 206] on div at bounding box center [448, 201] width 9 height 18
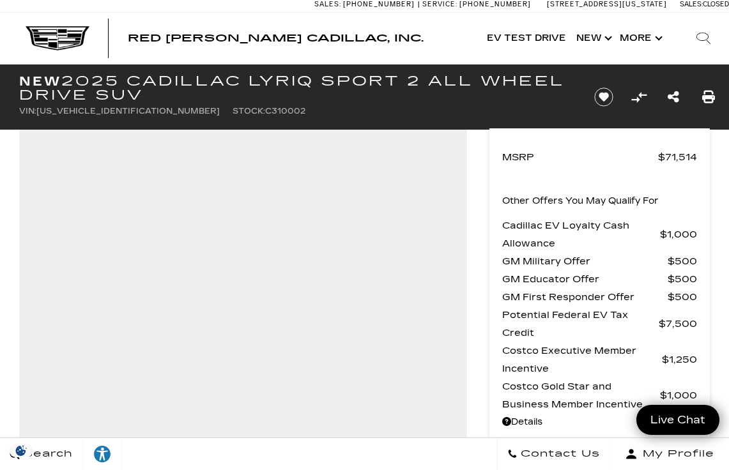
scroll to position [3, 0]
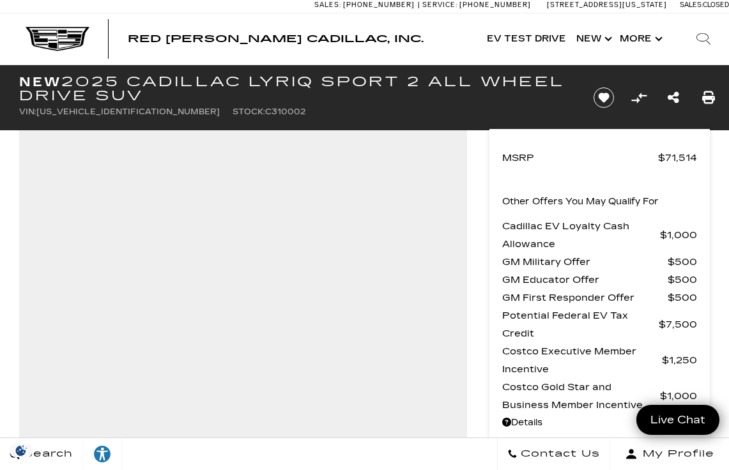
click at [610, 96] on icon "Save vehicle" at bounding box center [603, 98] width 22 height 21
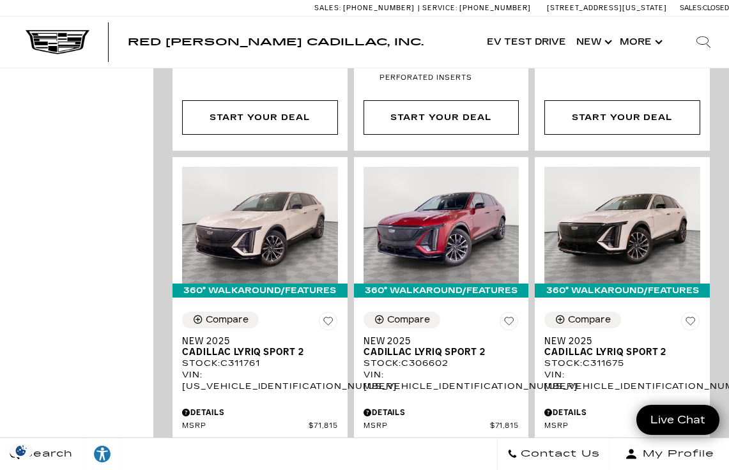
scroll to position [2764, 0]
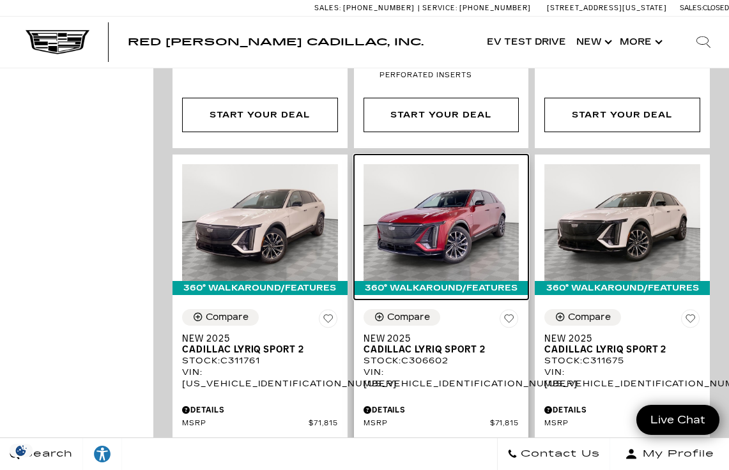
click at [464, 164] on img at bounding box center [442, 222] width 156 height 117
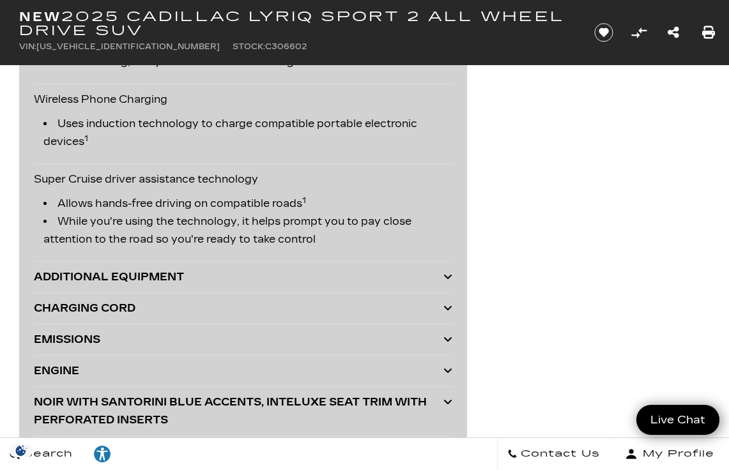
scroll to position [3531, 0]
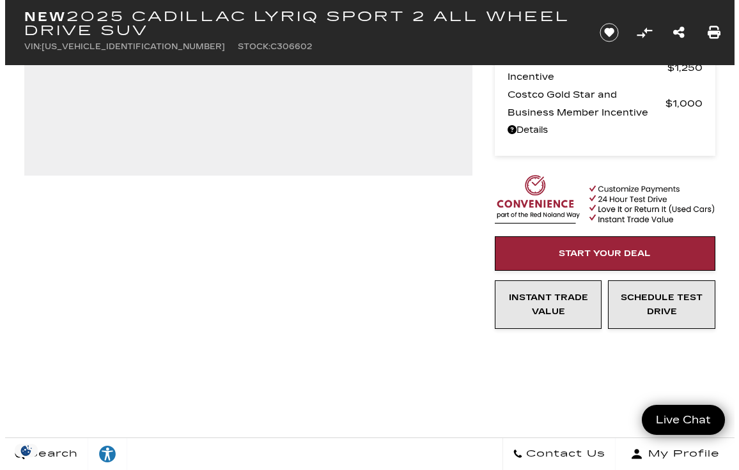
scroll to position [0, 0]
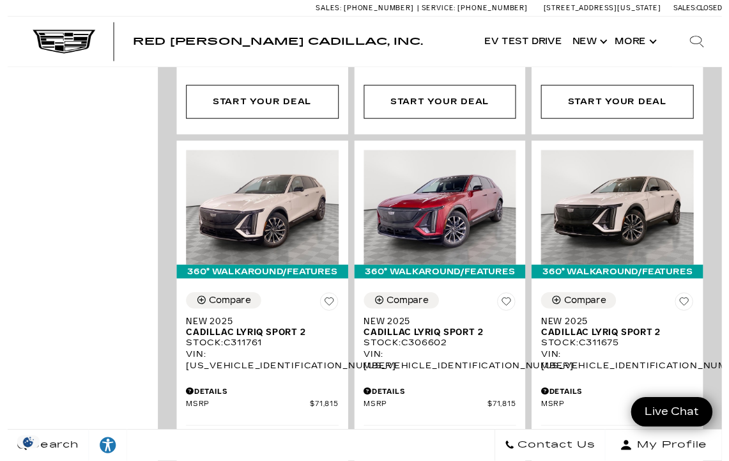
scroll to position [2778, 0]
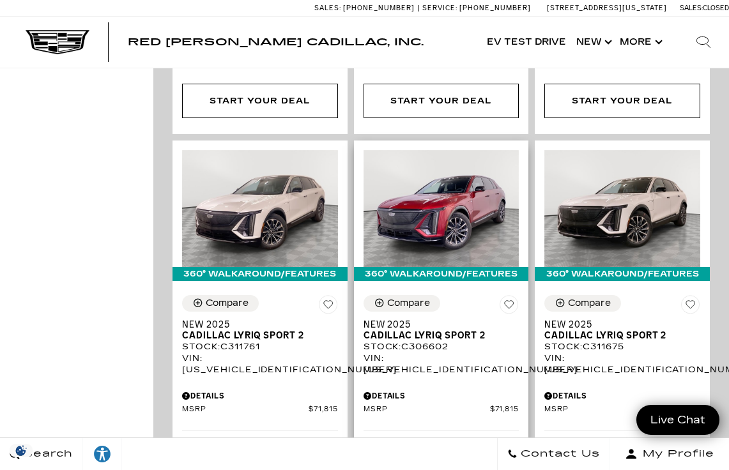
click at [515, 301] on icon at bounding box center [510, 305] width 10 height 8
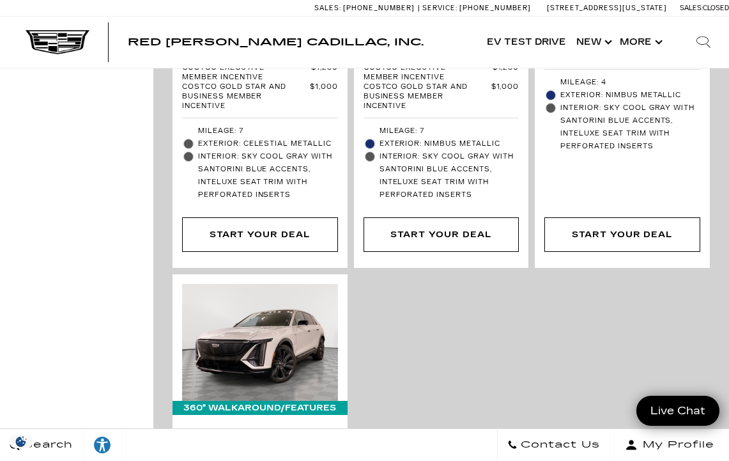
scroll to position [4512, 0]
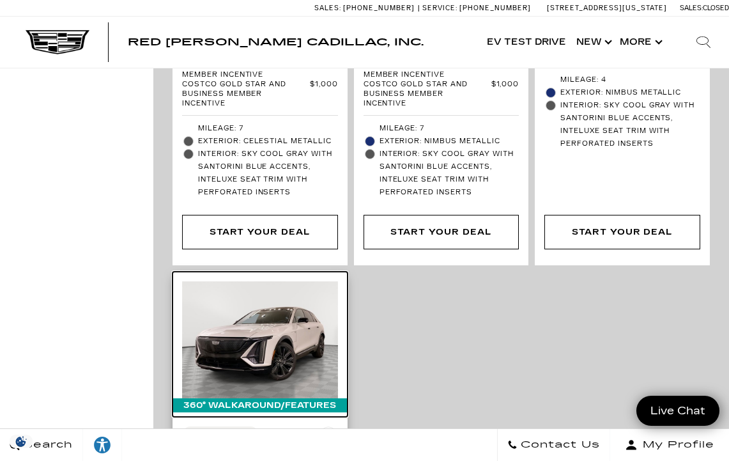
click at [269, 281] on img at bounding box center [260, 339] width 156 height 117
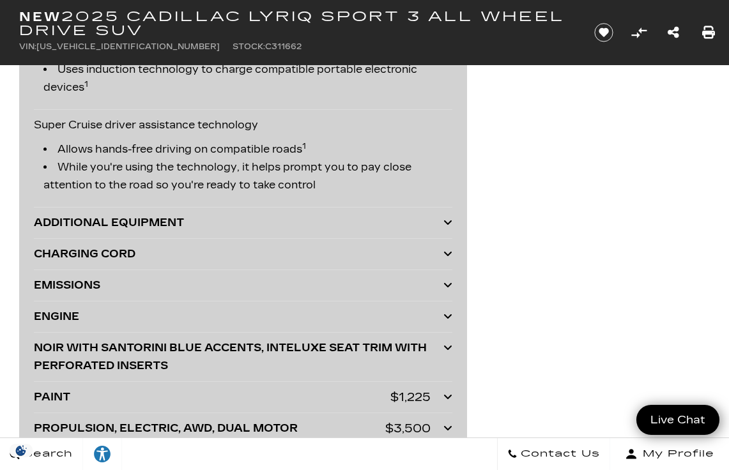
scroll to position [3570, 0]
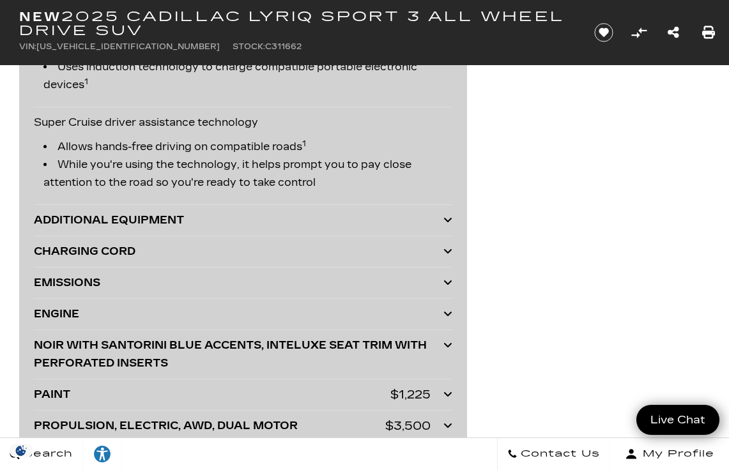
click at [447, 220] on icon at bounding box center [448, 220] width 9 height 10
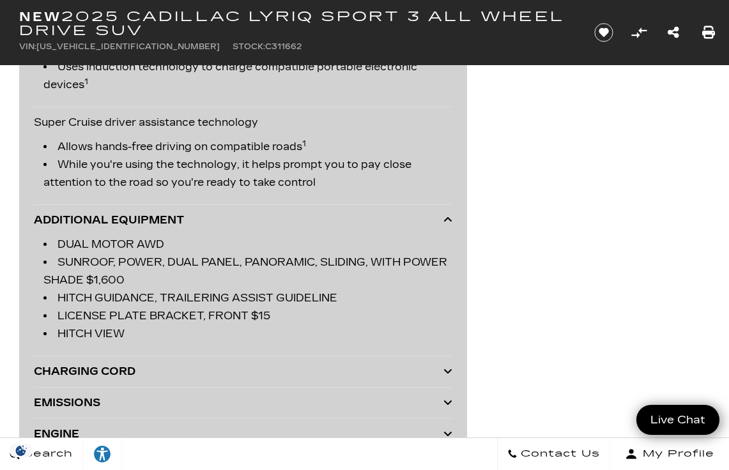
click at [417, 431] on div "ENGINE" at bounding box center [239, 435] width 410 height 18
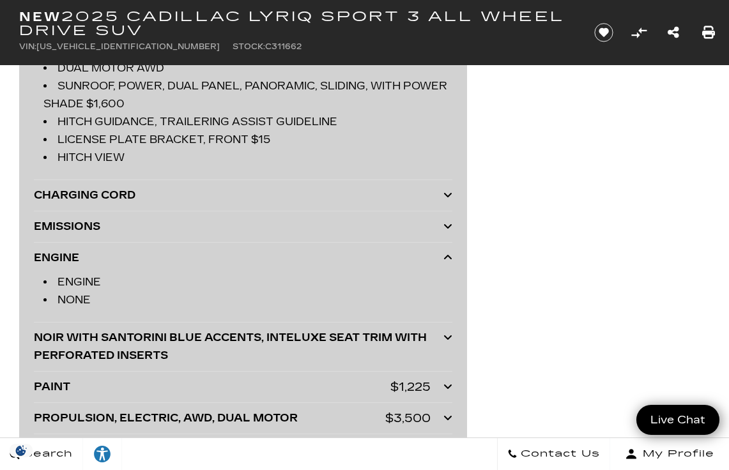
scroll to position [3751, 0]
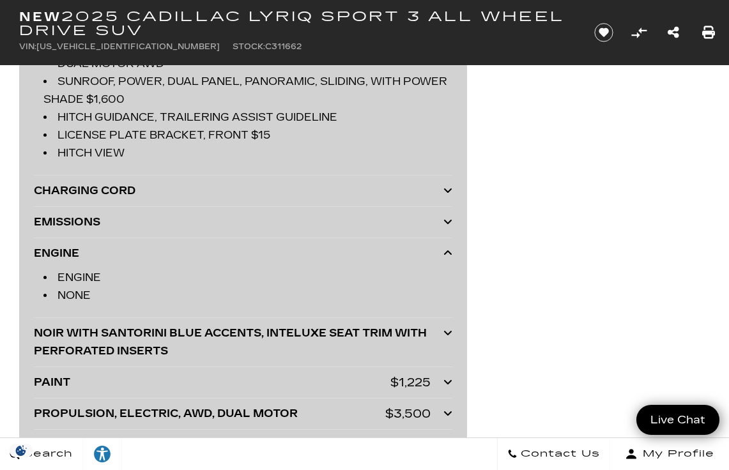
click at [447, 190] on icon at bounding box center [448, 190] width 9 height 10
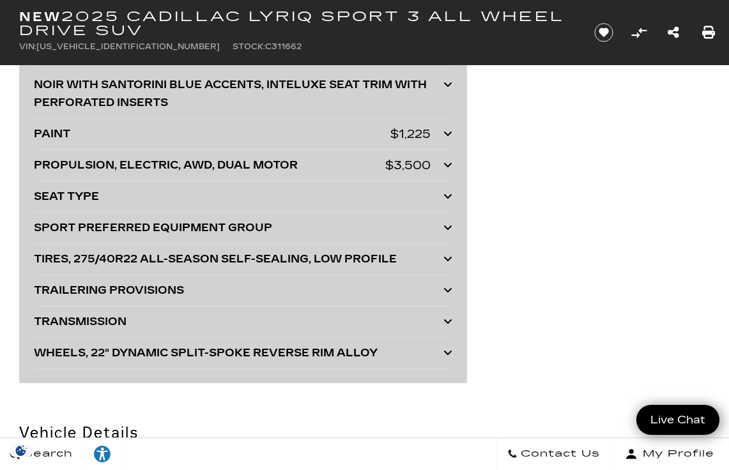
scroll to position [4051, 0]
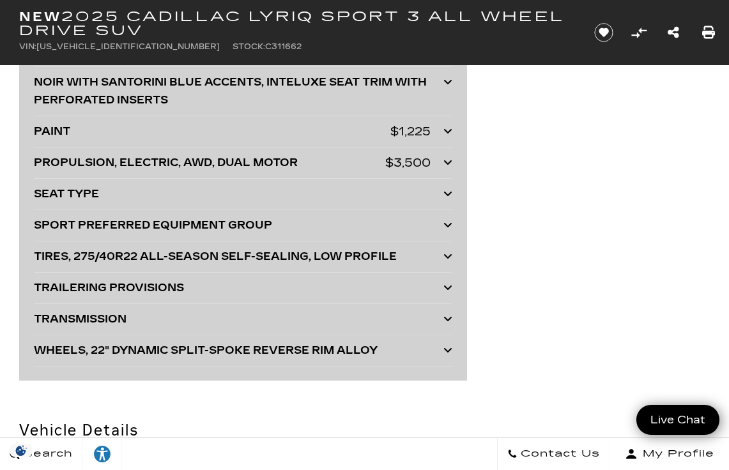
click at [430, 168] on div "$3,500" at bounding box center [407, 163] width 45 height 18
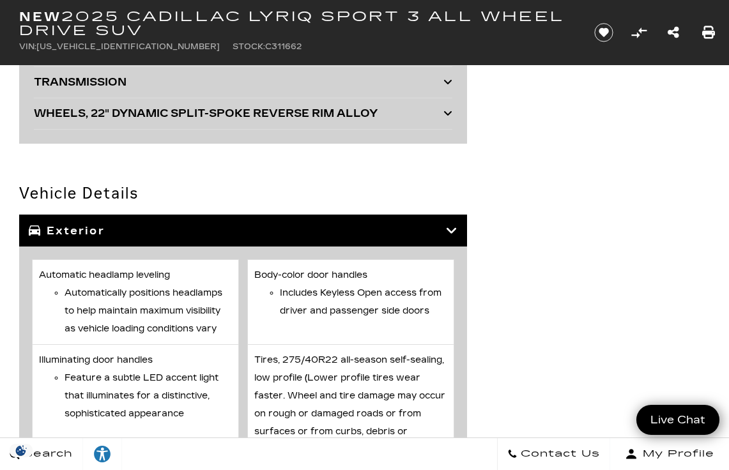
scroll to position [4370, 0]
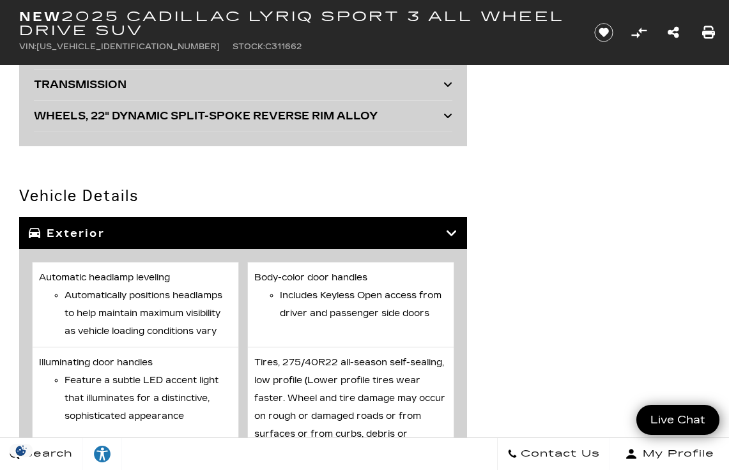
click at [451, 114] on icon at bounding box center [448, 116] width 9 height 10
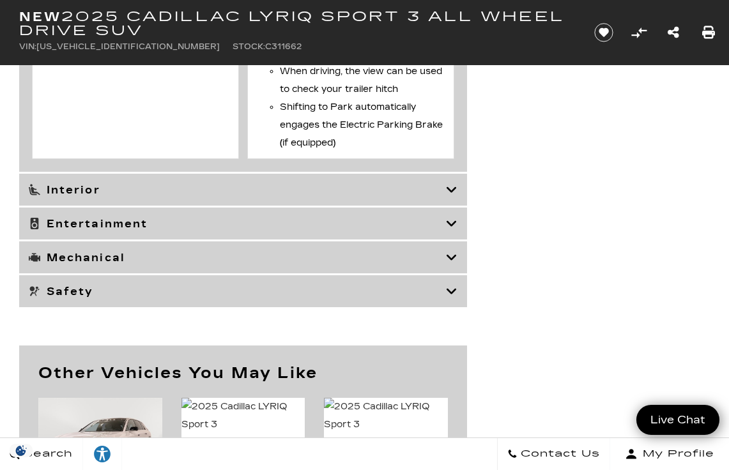
scroll to position [6822, 0]
click at [453, 263] on icon at bounding box center [452, 257] width 12 height 13
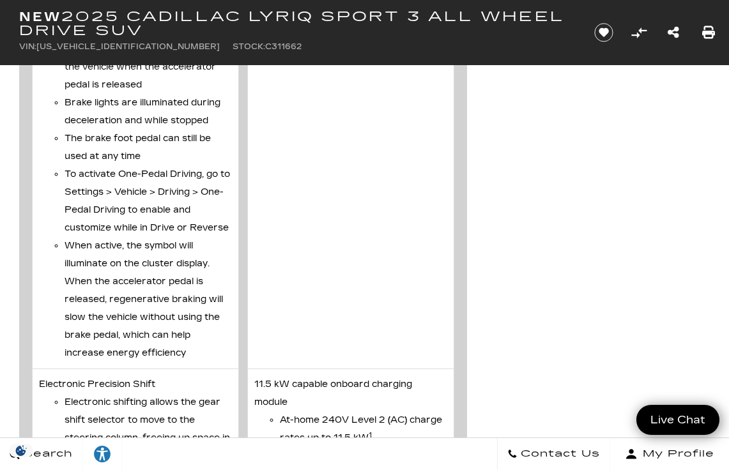
scroll to position [5066, 0]
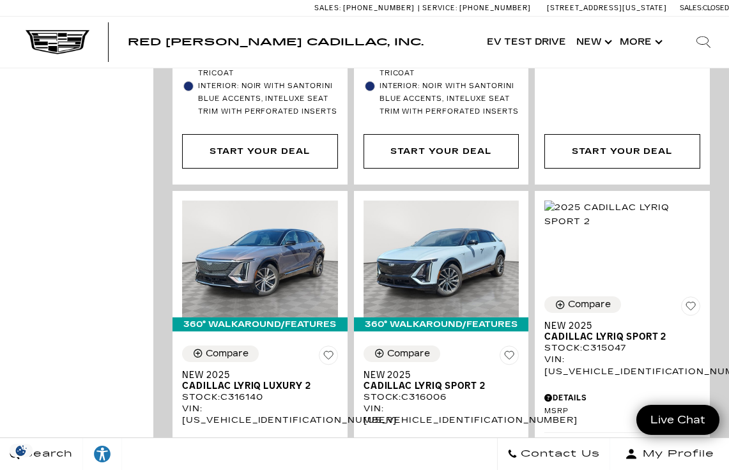
scroll to position [3978, 0]
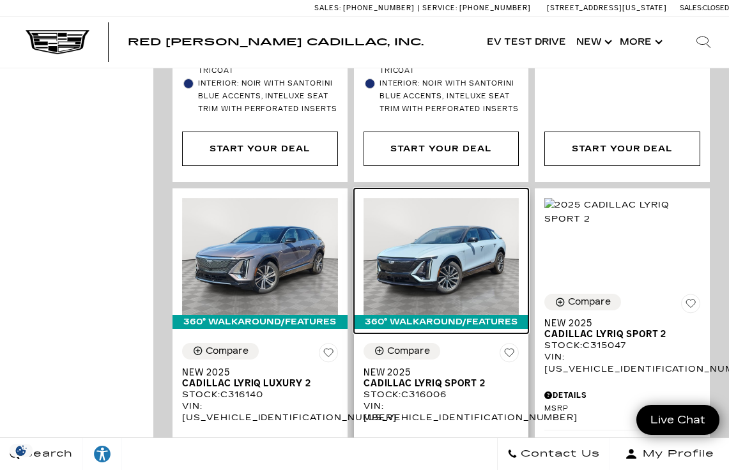
click at [435, 198] on img at bounding box center [442, 256] width 156 height 117
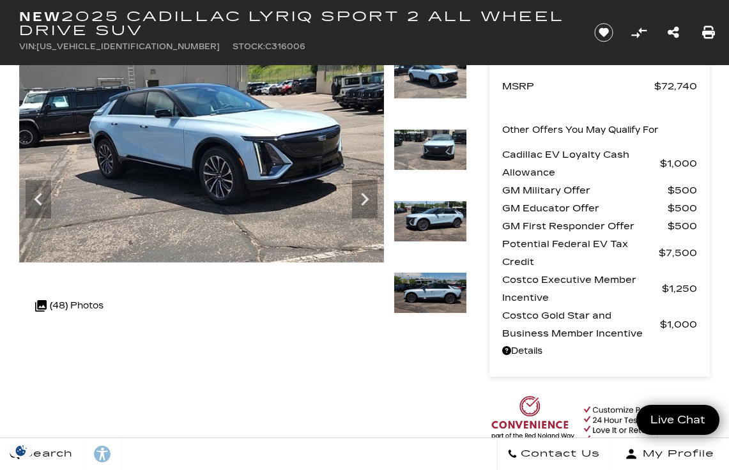
click at [282, 171] on img at bounding box center [201, 160] width 365 height 205
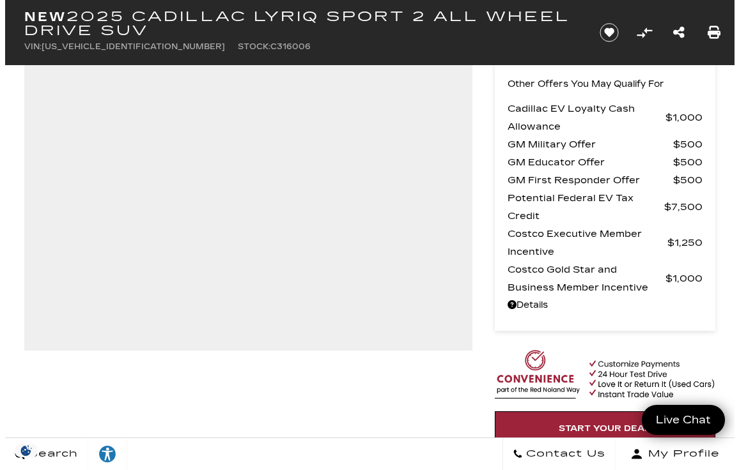
scroll to position [126, 0]
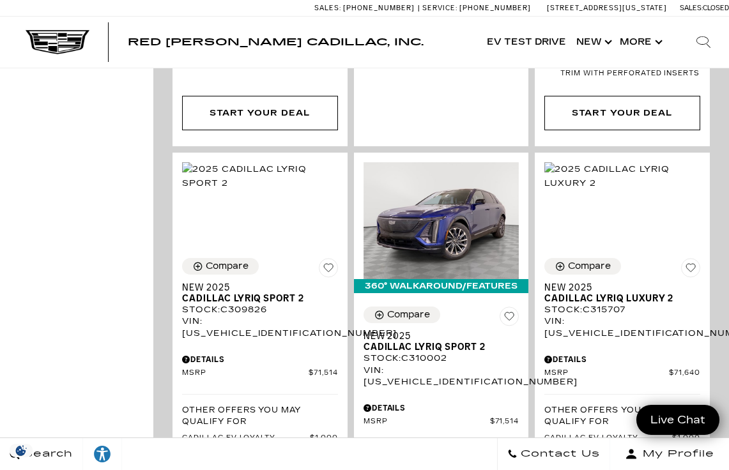
scroll to position [2136, 0]
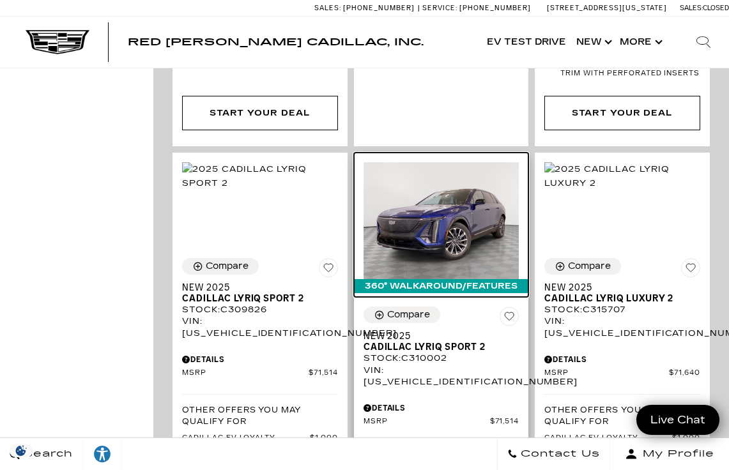
click at [454, 162] on img at bounding box center [442, 220] width 156 height 117
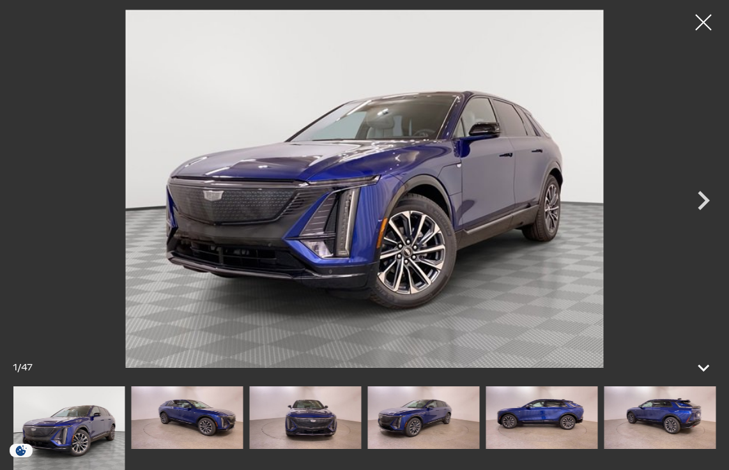
click at [712, 207] on icon "Next" at bounding box center [704, 201] width 38 height 38
click at [711, 208] on icon "Next" at bounding box center [704, 201] width 38 height 38
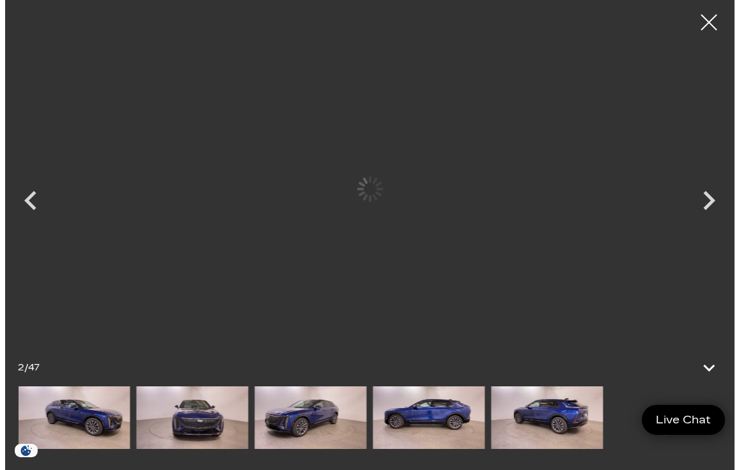
scroll to position [0, 0]
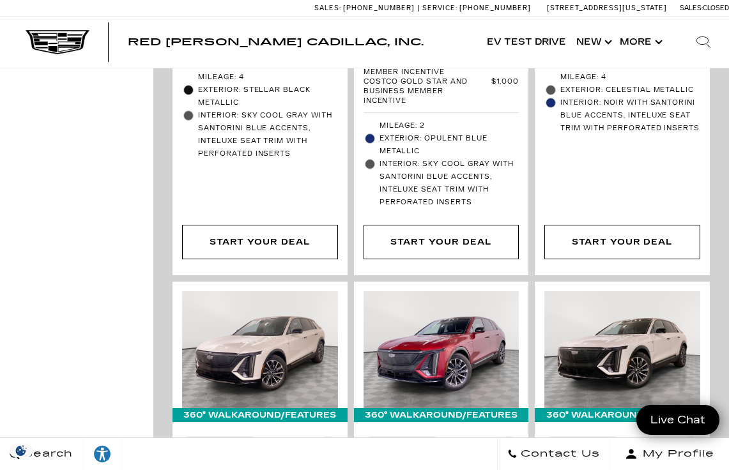
scroll to position [2681, 0]
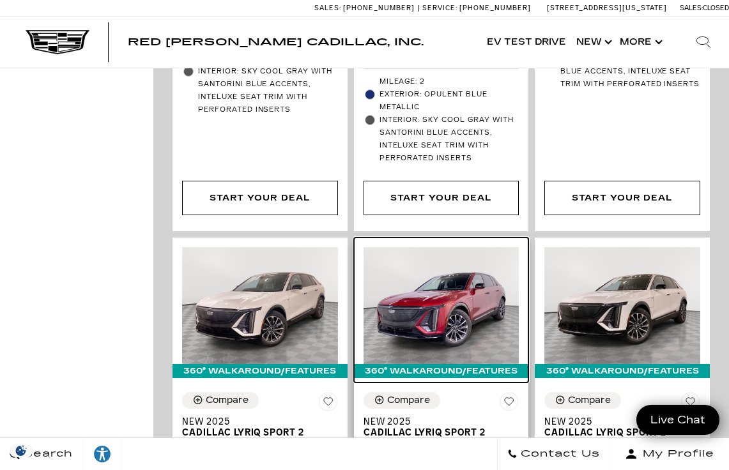
click at [450, 247] on img at bounding box center [442, 305] width 156 height 117
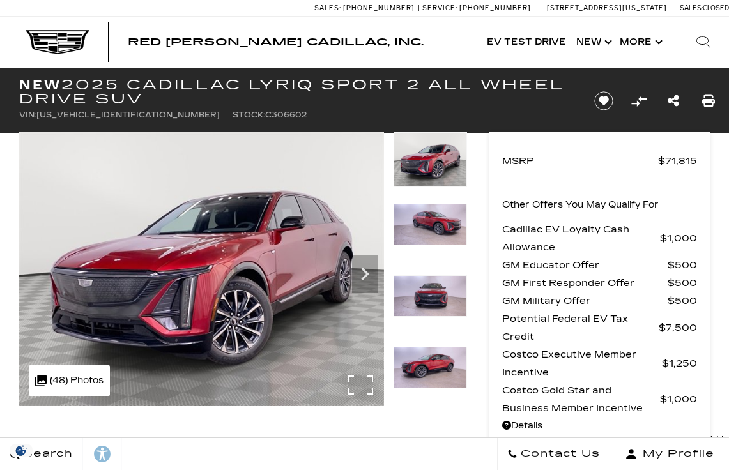
click at [77, 383] on div ".cls-1, .cls-3 { fill: #c50033; } .cls-1 { clip-rule: evenodd; } .cls-2 { clip-…" at bounding box center [69, 381] width 81 height 31
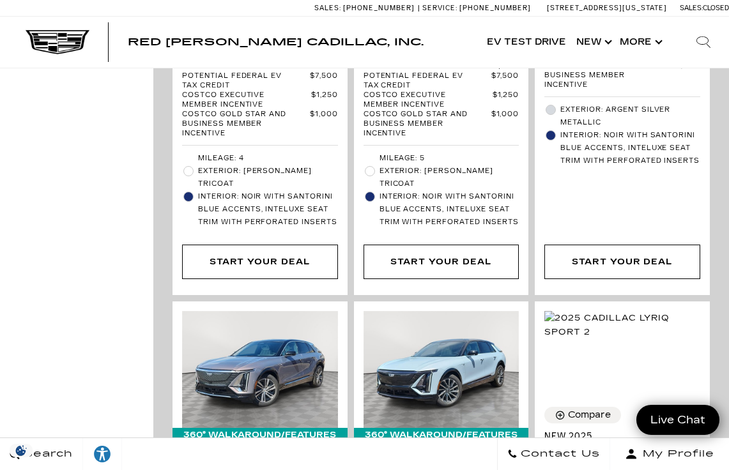
scroll to position [3866, 0]
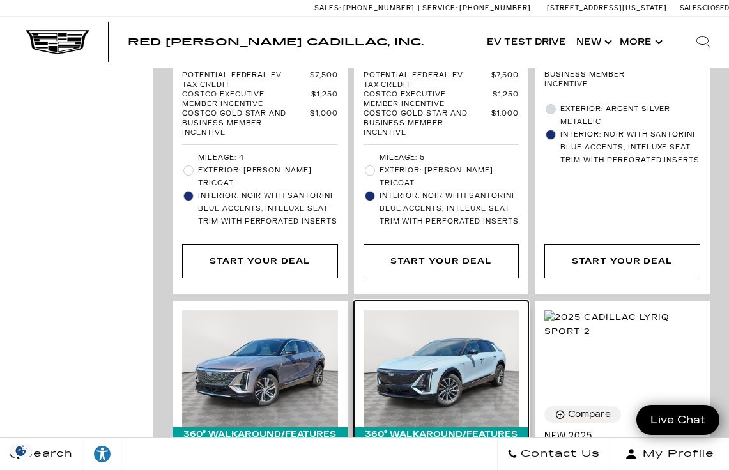
click at [482, 311] on img at bounding box center [442, 369] width 156 height 117
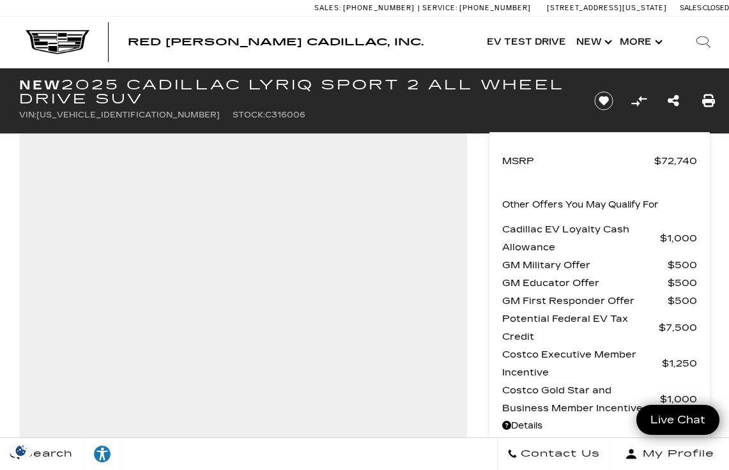
click at [502, 437] on section "New 2025 Cadillac LYRIQ Sport 2 All Wheel Drive SUV VIN: [US_VEHICLE_IDENTIFICA…" at bounding box center [364, 269] width 729 height 403
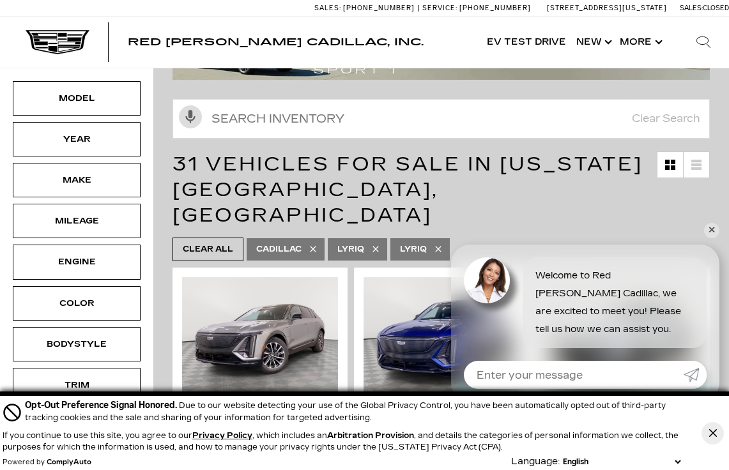
scroll to position [85, 0]
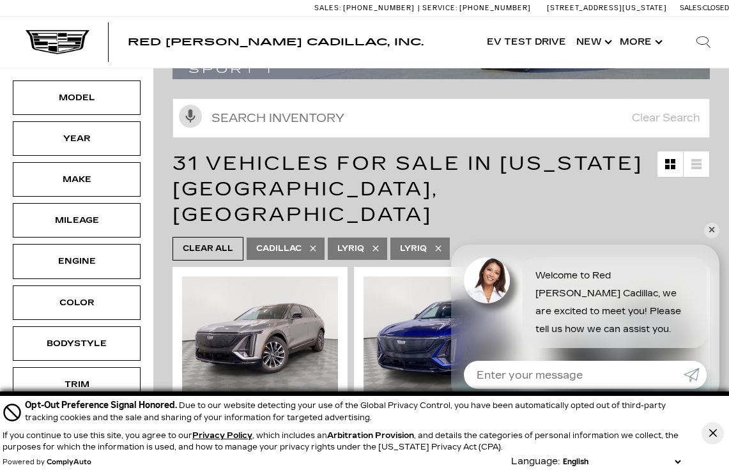
click at [710, 234] on ul "Clear All Cadillac Lyriq LYRIQ" at bounding box center [442, 249] width 538 height 30
click at [711, 229] on link "✕" at bounding box center [711, 230] width 15 height 15
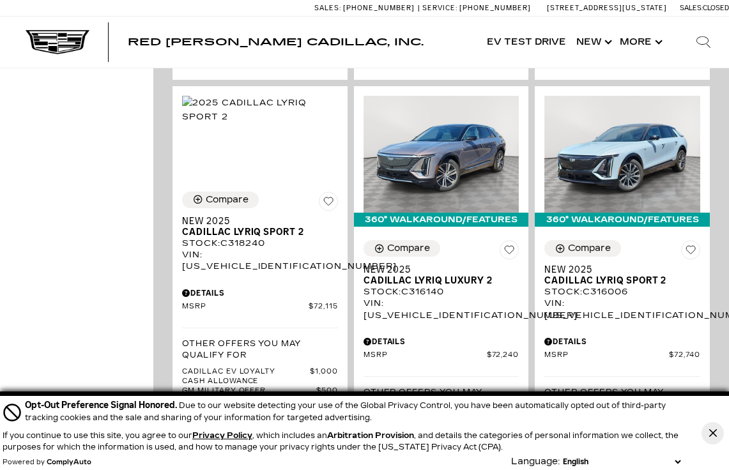
scroll to position [4009, 0]
